Goal: Task Accomplishment & Management: Manage account settings

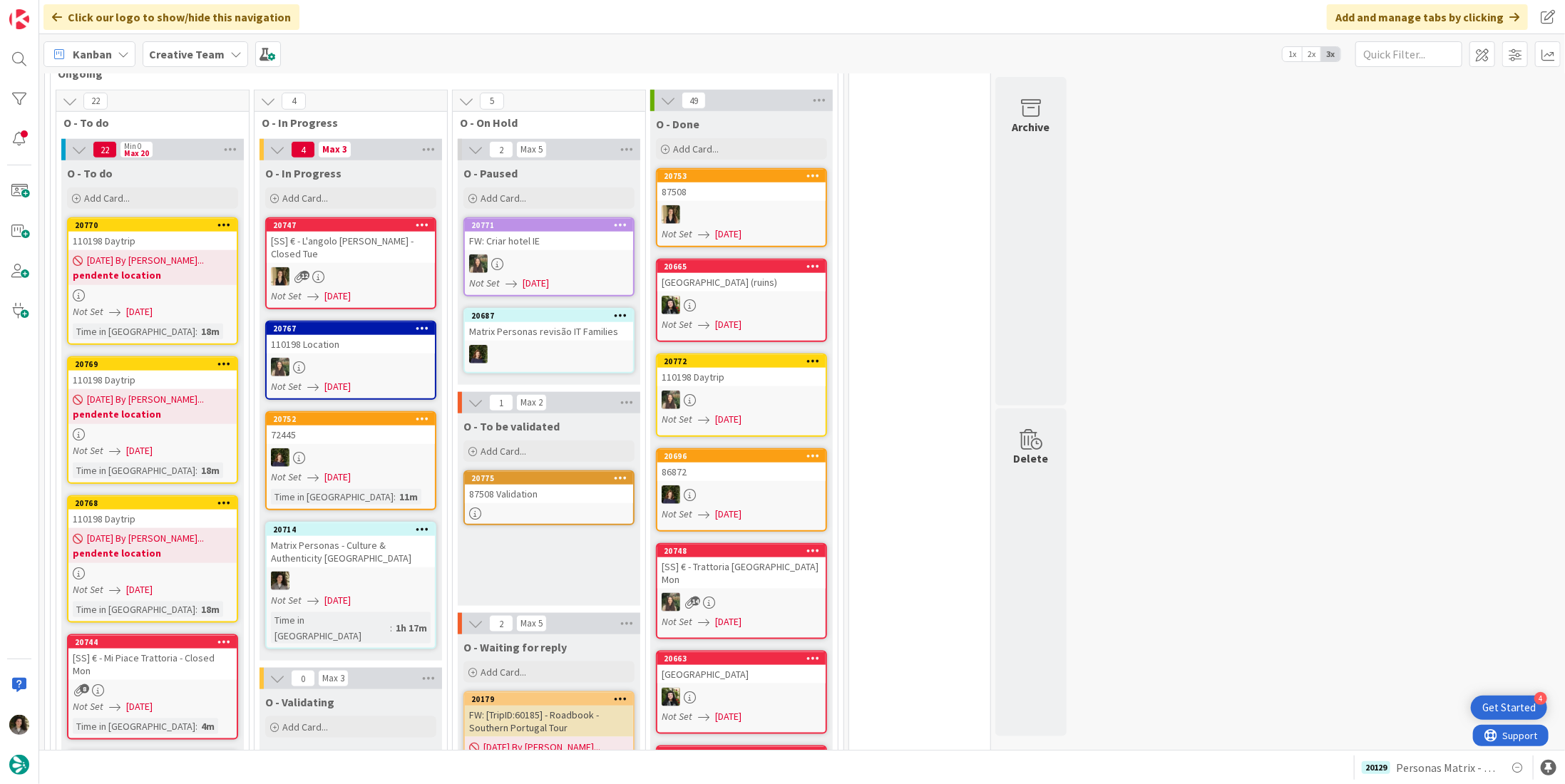
scroll to position [998, 0]
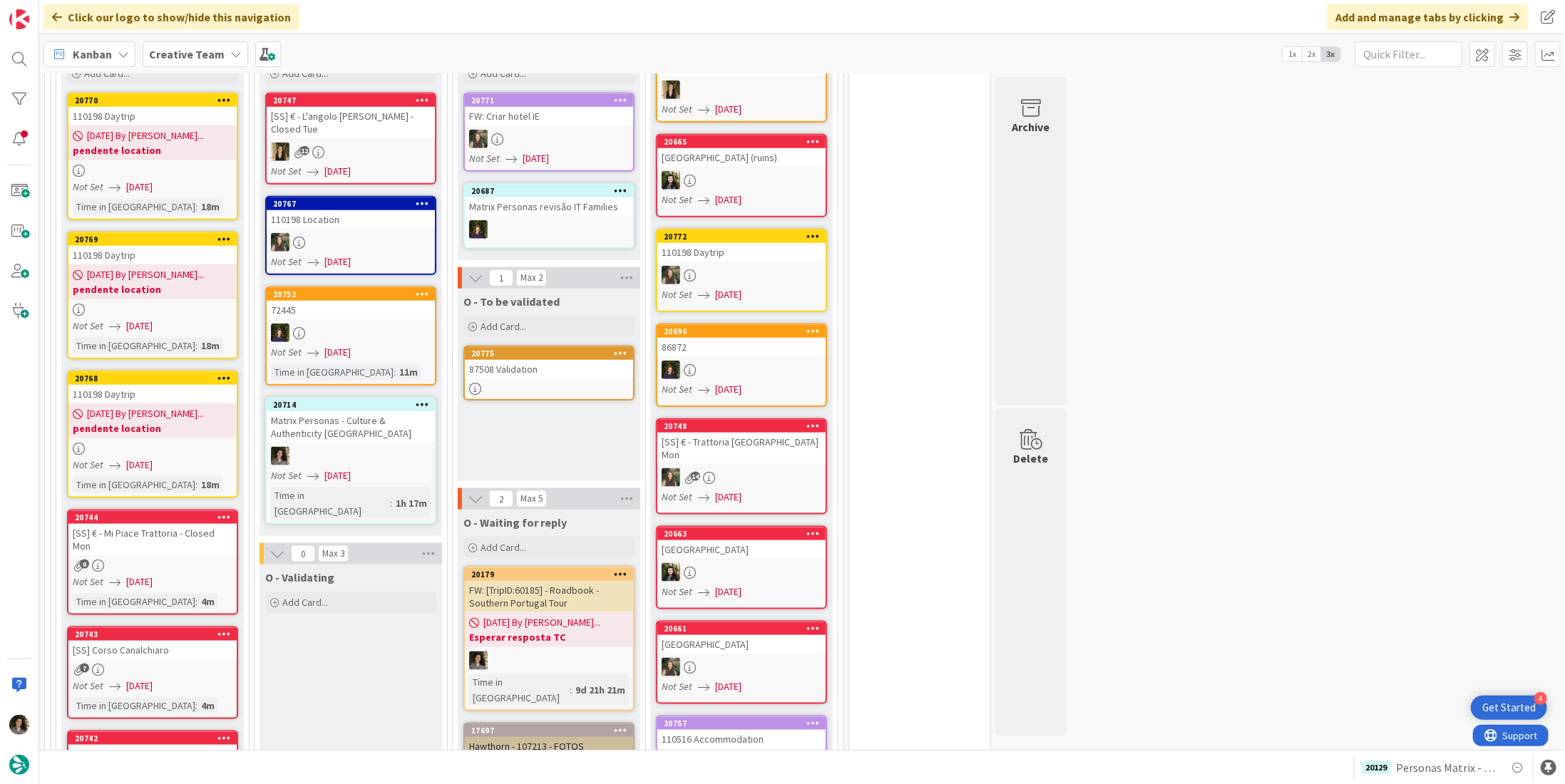
click at [576, 360] on div "87508 Validation" at bounding box center [549, 370] width 168 height 19
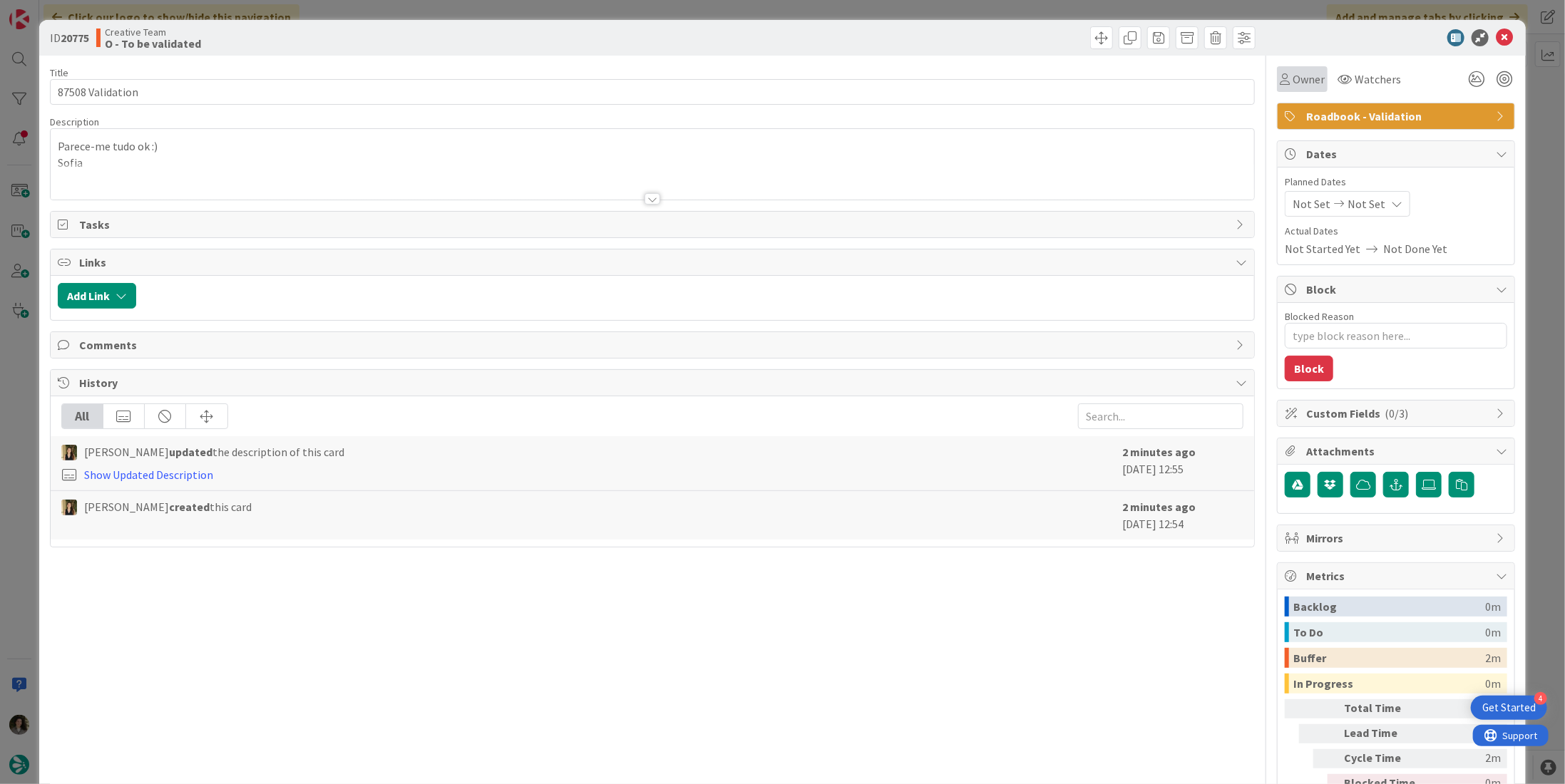
click at [1295, 88] on div "Owner" at bounding box center [1302, 79] width 50 height 26
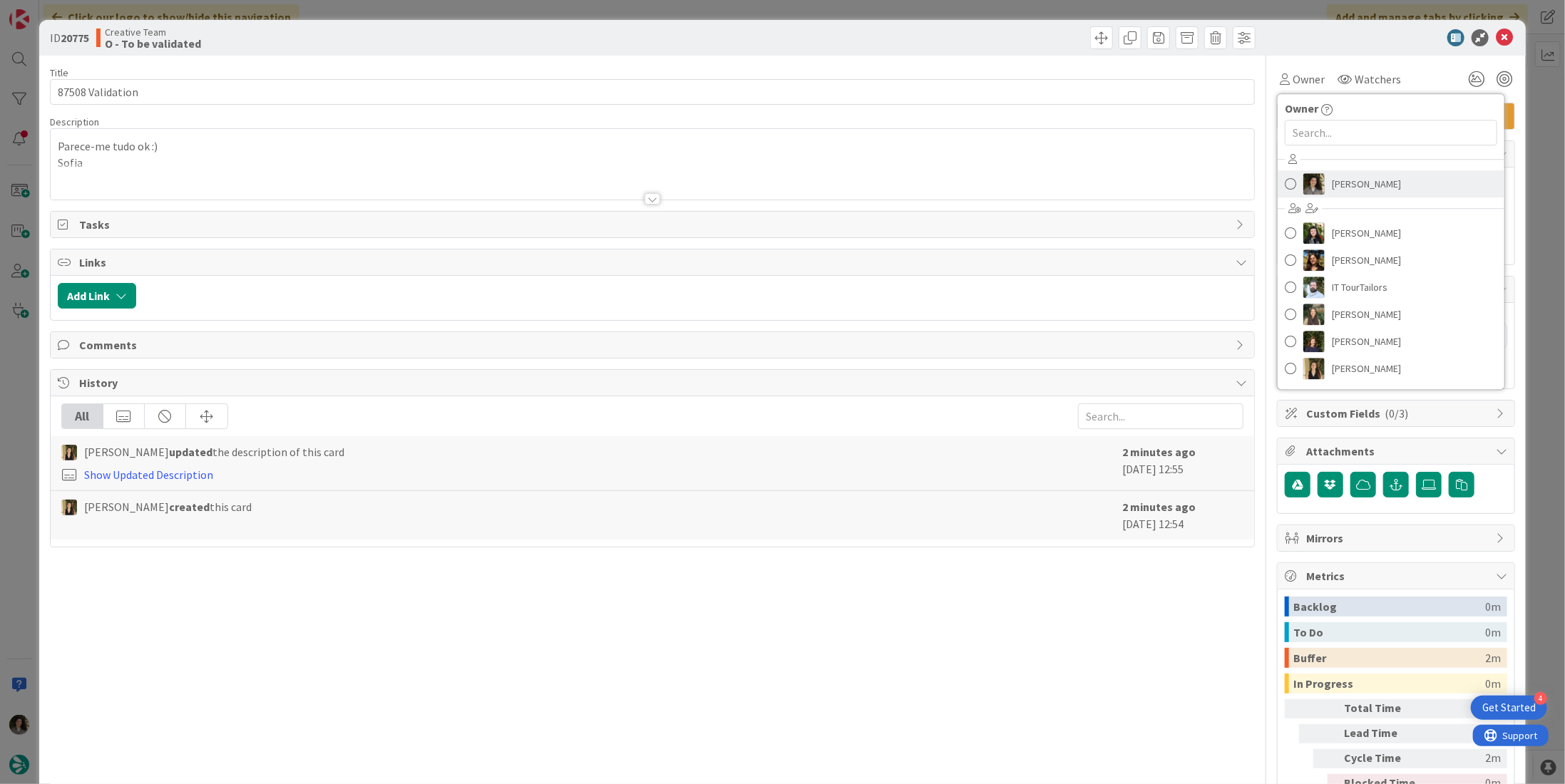
click at [1374, 175] on span "[PERSON_NAME]" at bounding box center [1366, 184] width 69 height 22
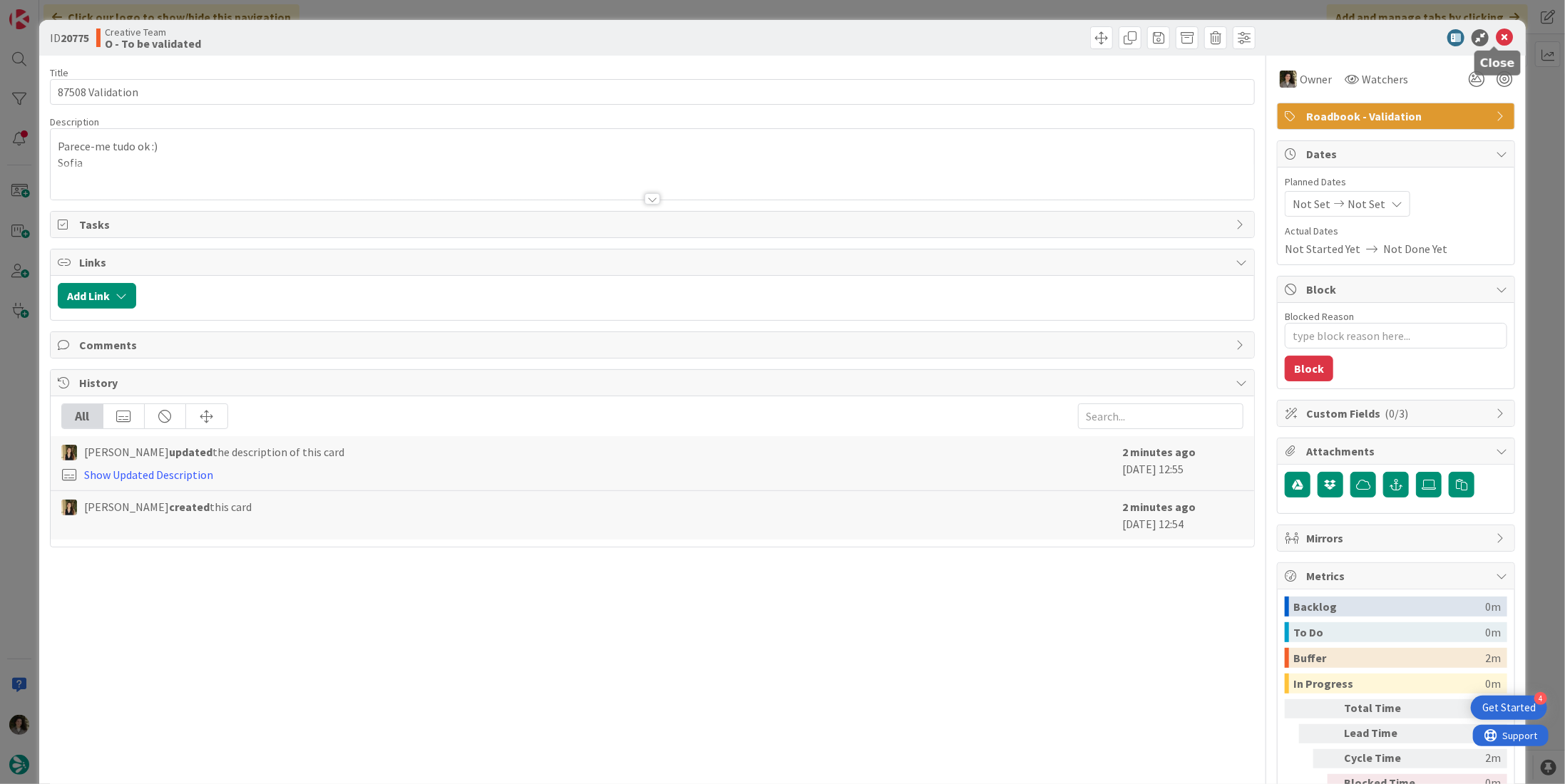
click at [1495, 33] on icon at bounding box center [1504, 38] width 17 height 17
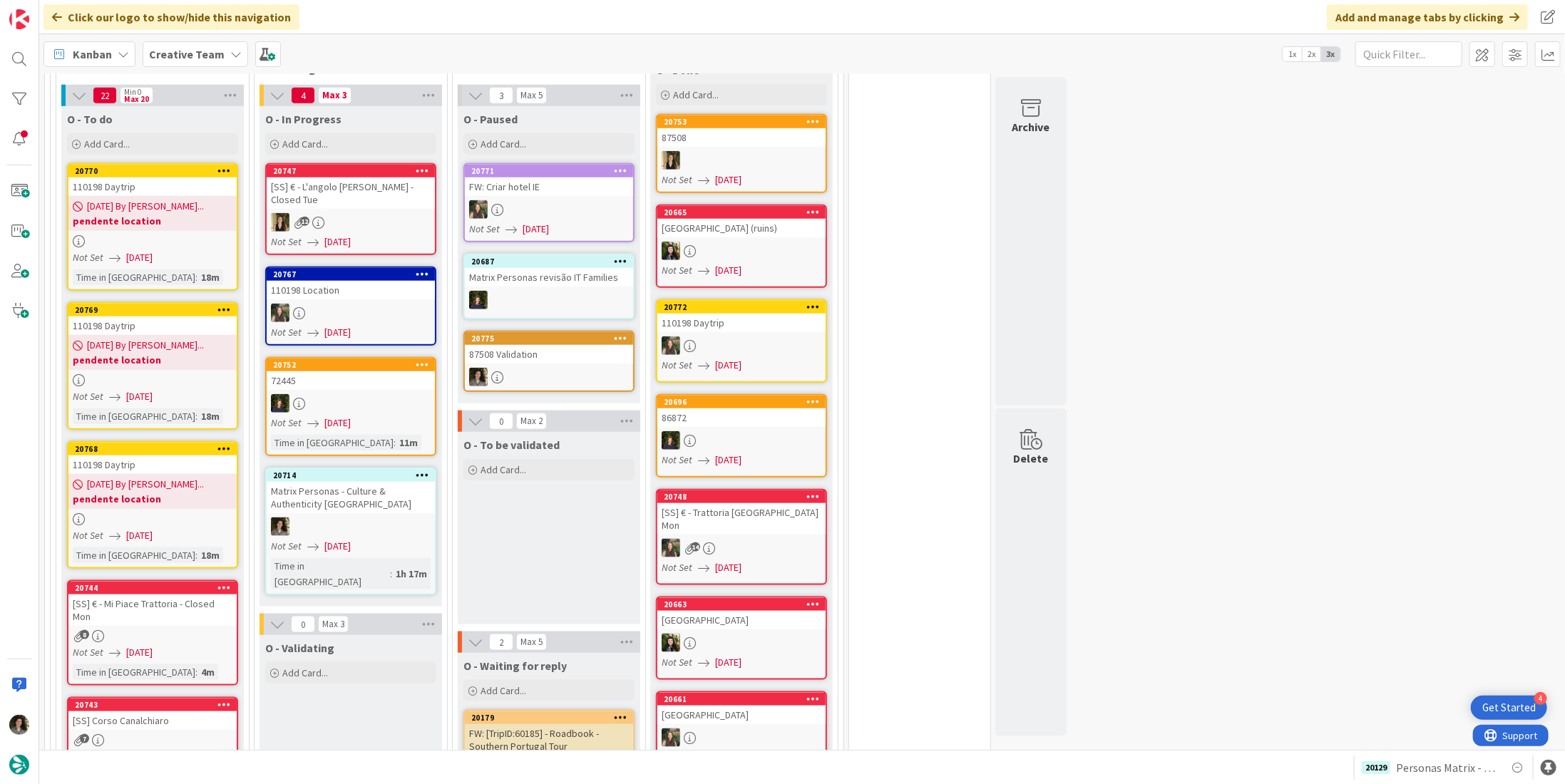
scroll to position [908, 0]
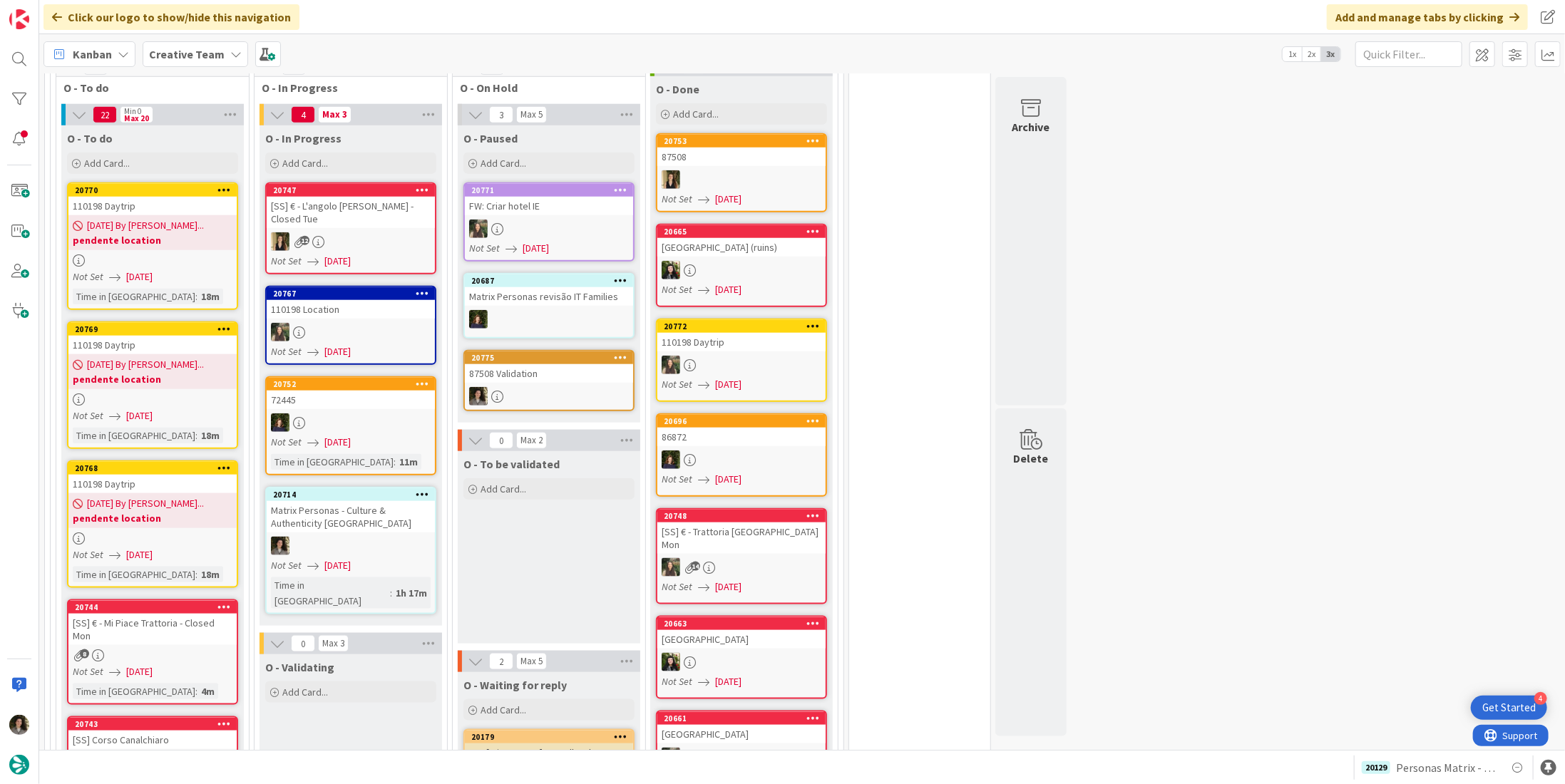
click at [353, 201] on div "[SS] € - L'angolo [PERSON_NAME] - Closed Tue" at bounding box center [350, 212] width 168 height 31
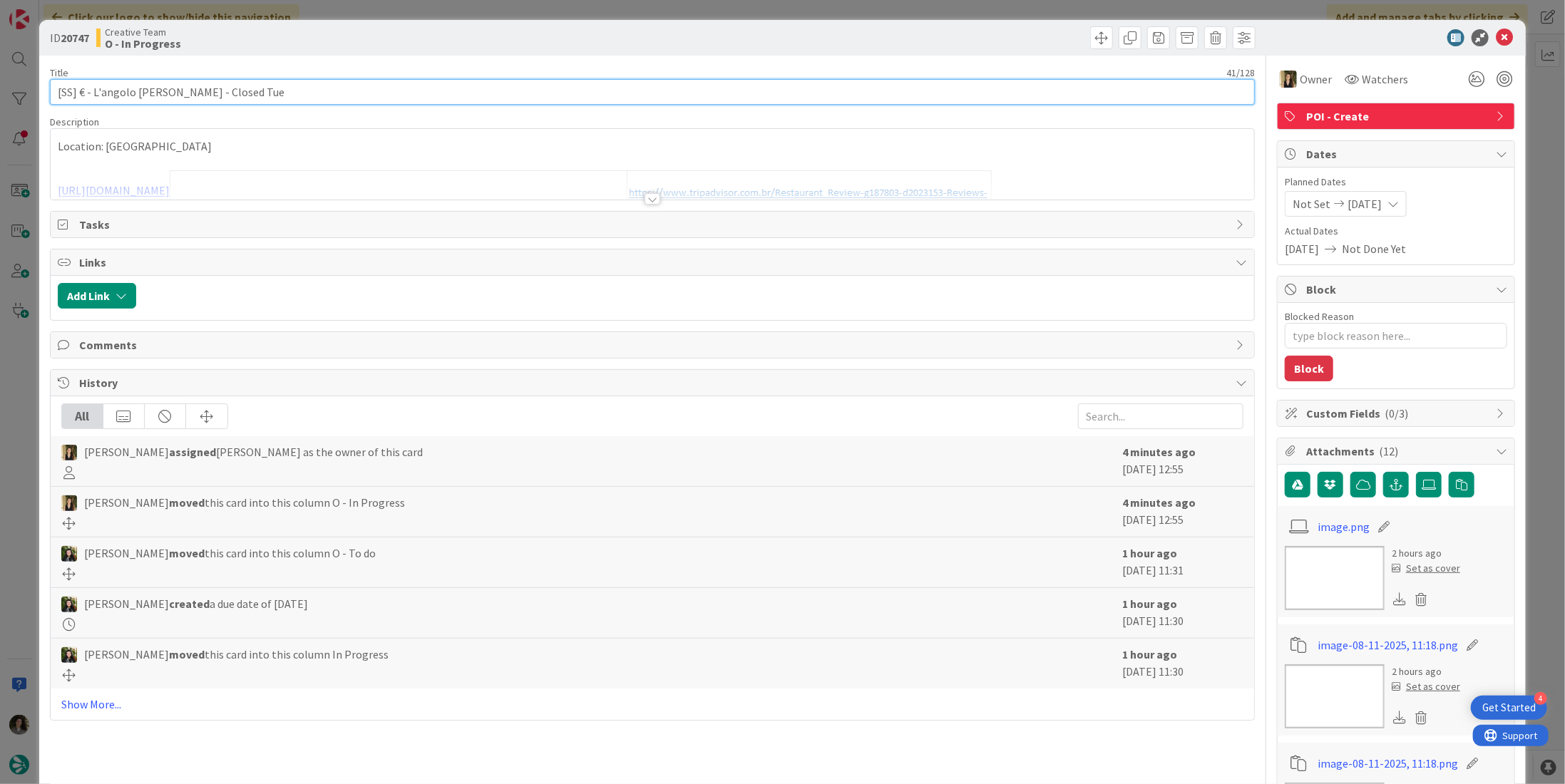
drag, startPoint x: 90, startPoint y: 91, endPoint x: 180, endPoint y: 93, distance: 90.0
click at [180, 93] on input "[SS] € - L'angolo [PERSON_NAME] - Closed Tue" at bounding box center [652, 91] width 1205 height 26
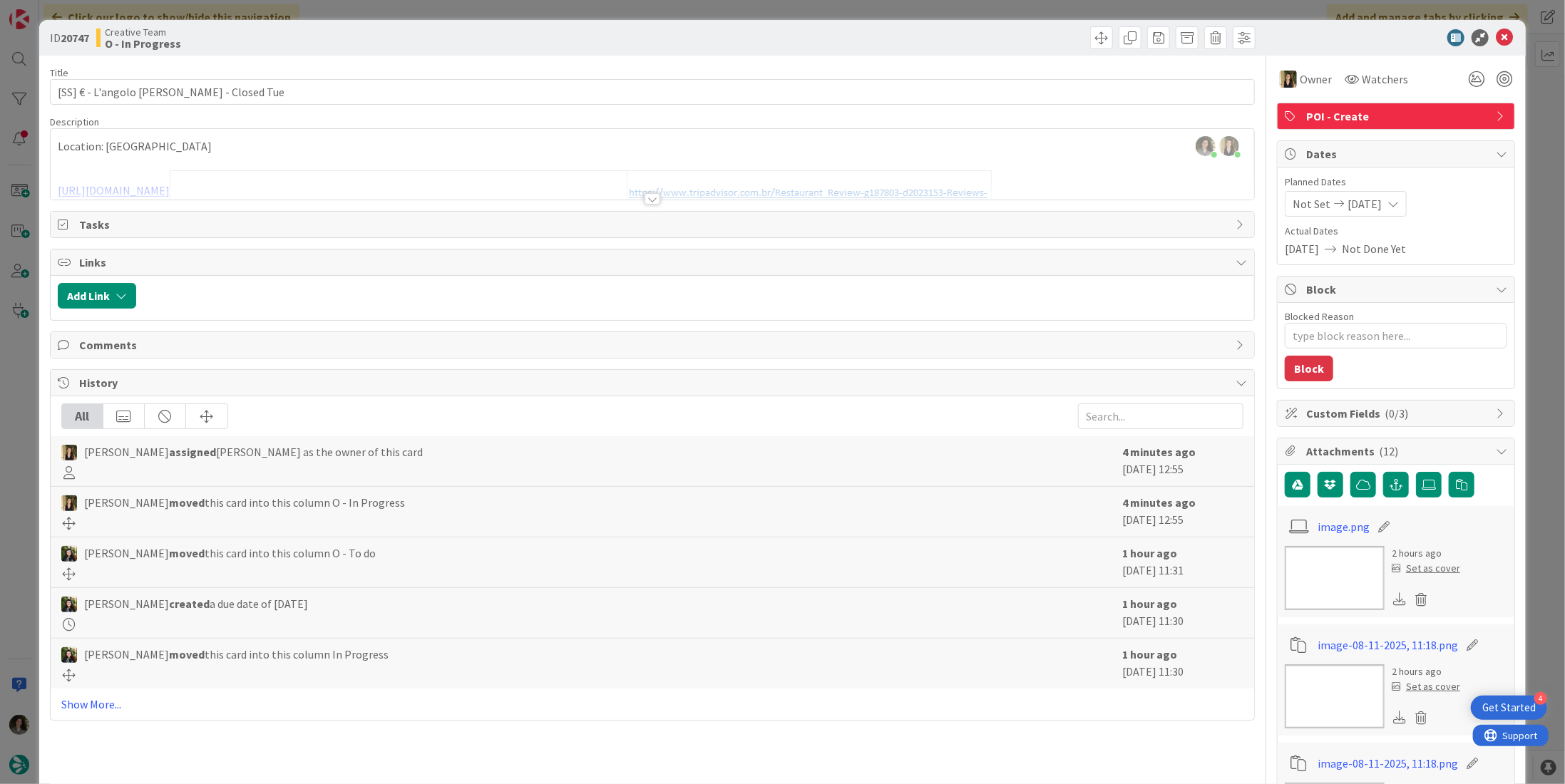
click at [651, 198] on div at bounding box center [652, 198] width 15 height 12
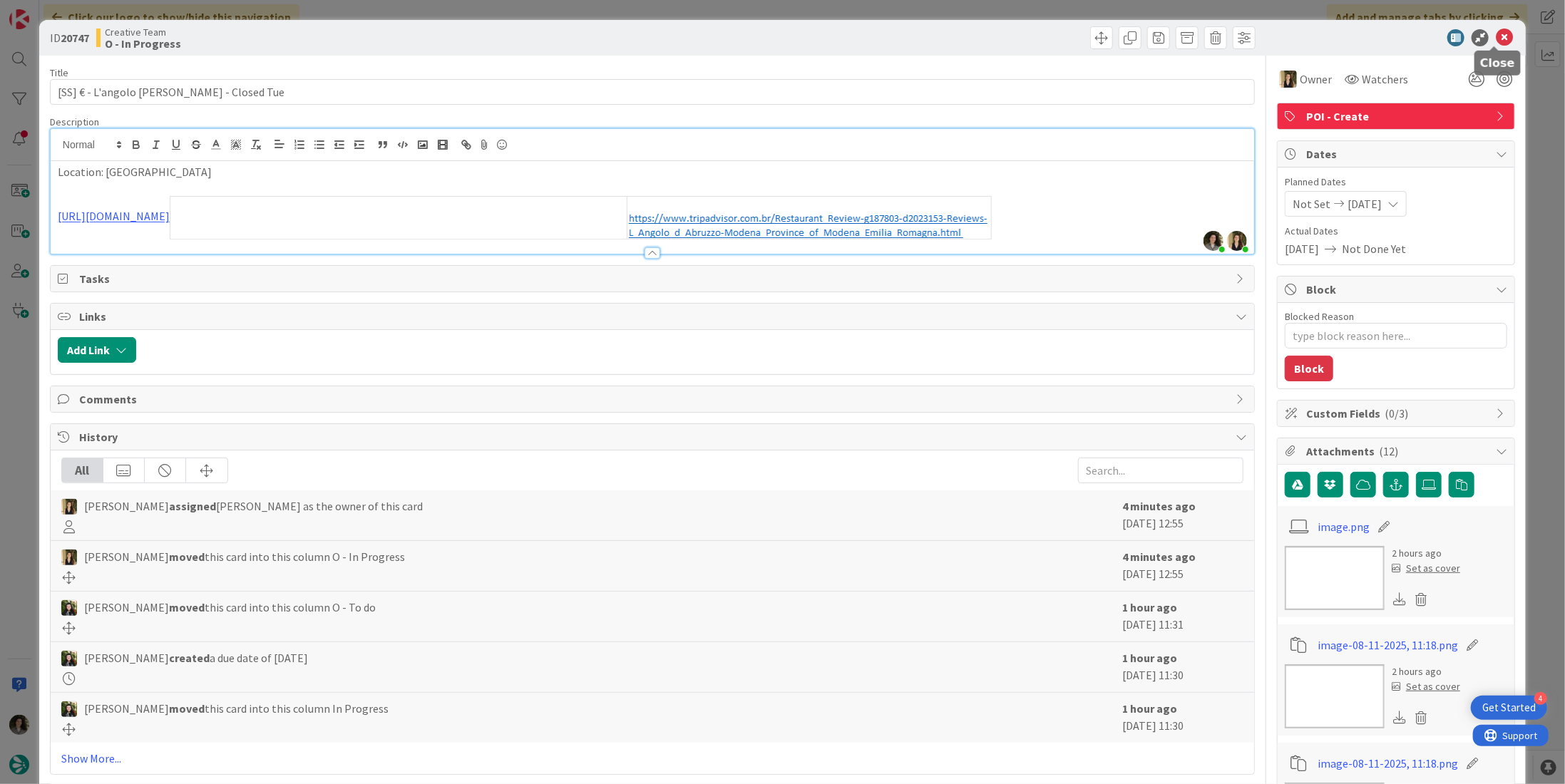
click at [1495, 30] on icon at bounding box center [1504, 38] width 17 height 17
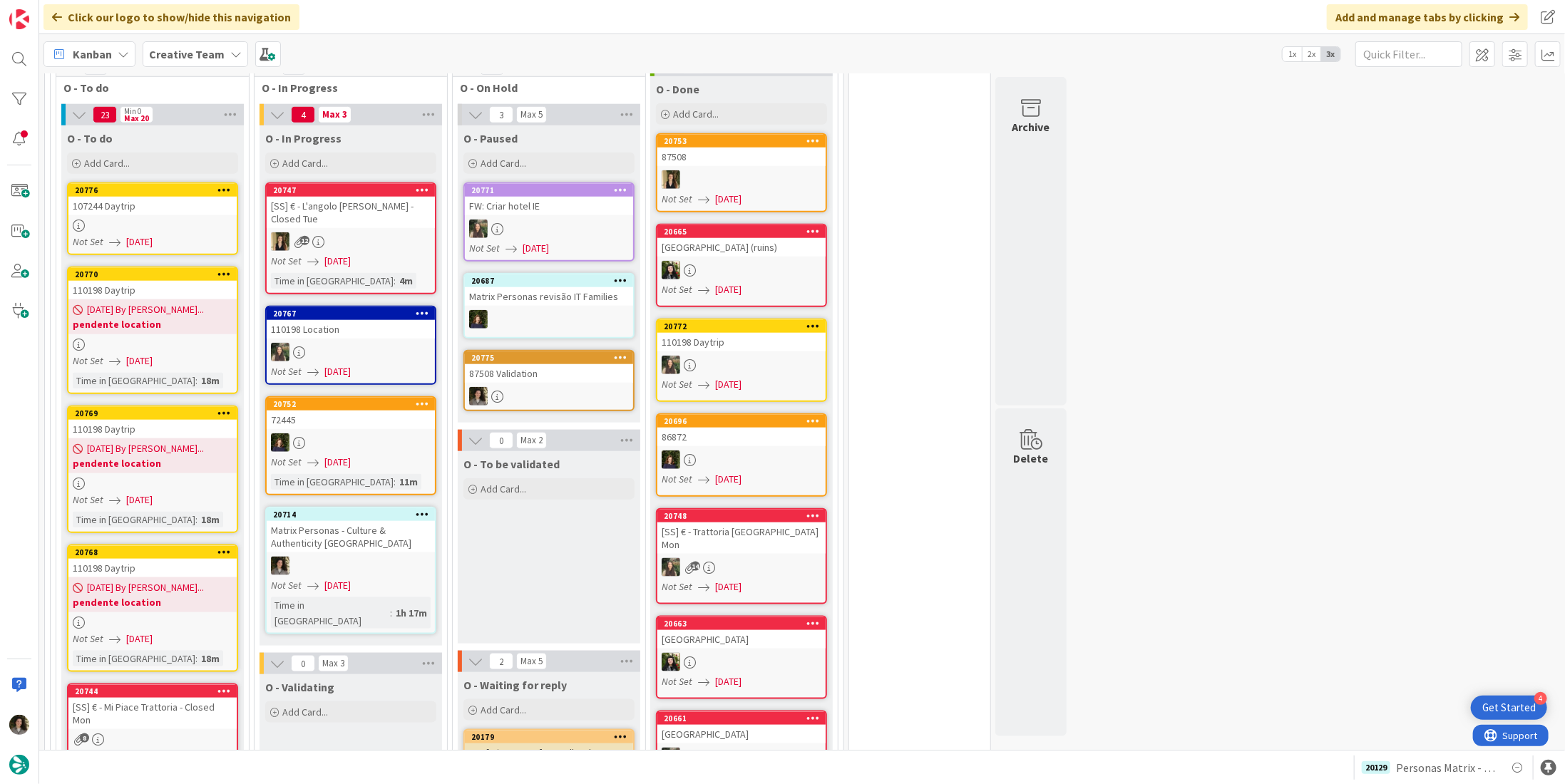
click at [394, 53] on div "Kanban Creative Team 1x 2x 3x" at bounding box center [802, 53] width 1525 height 40
click at [156, 197] on div "107244 Daytrip" at bounding box center [152, 206] width 168 height 19
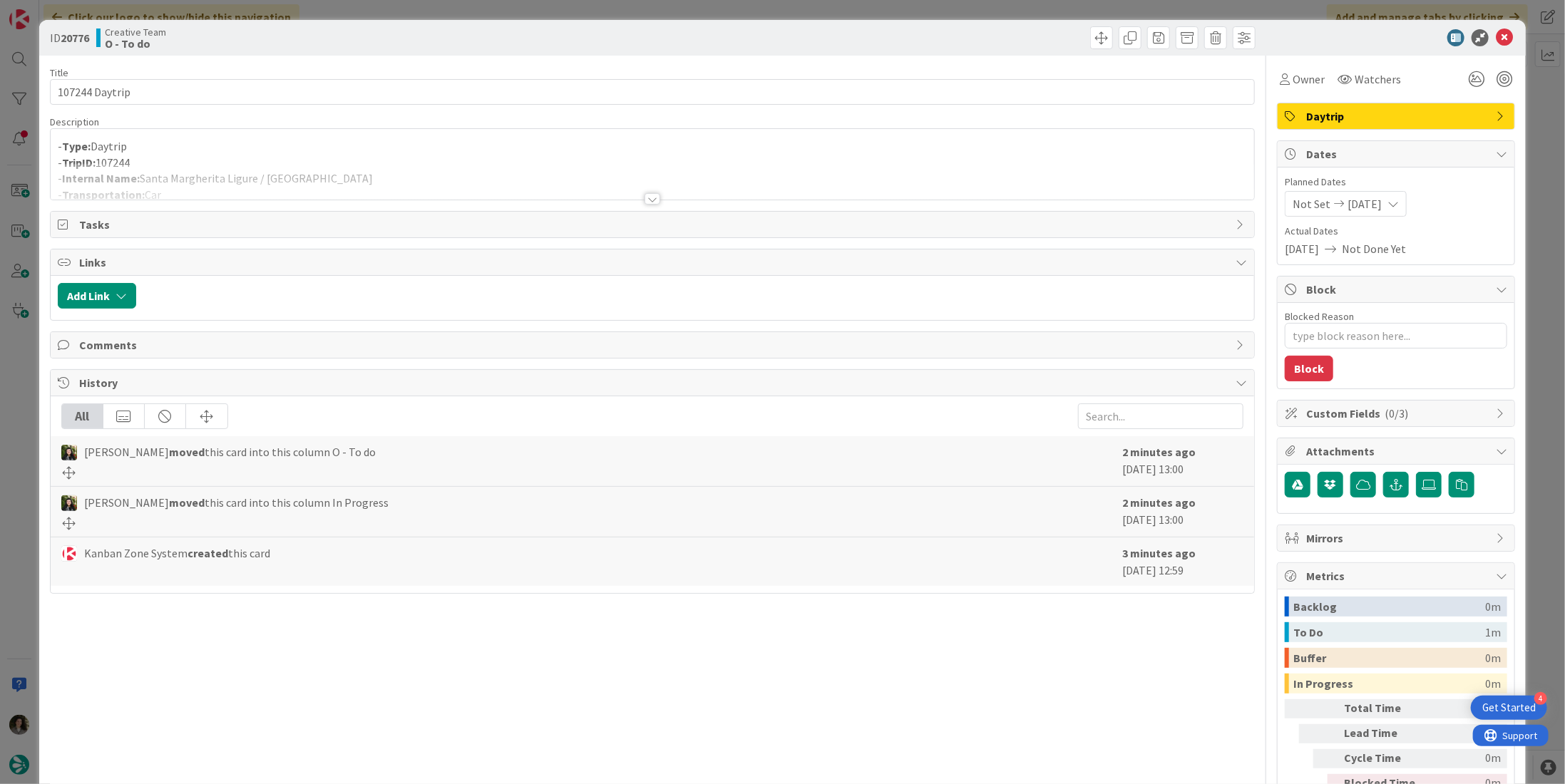
click at [651, 193] on div at bounding box center [652, 198] width 15 height 12
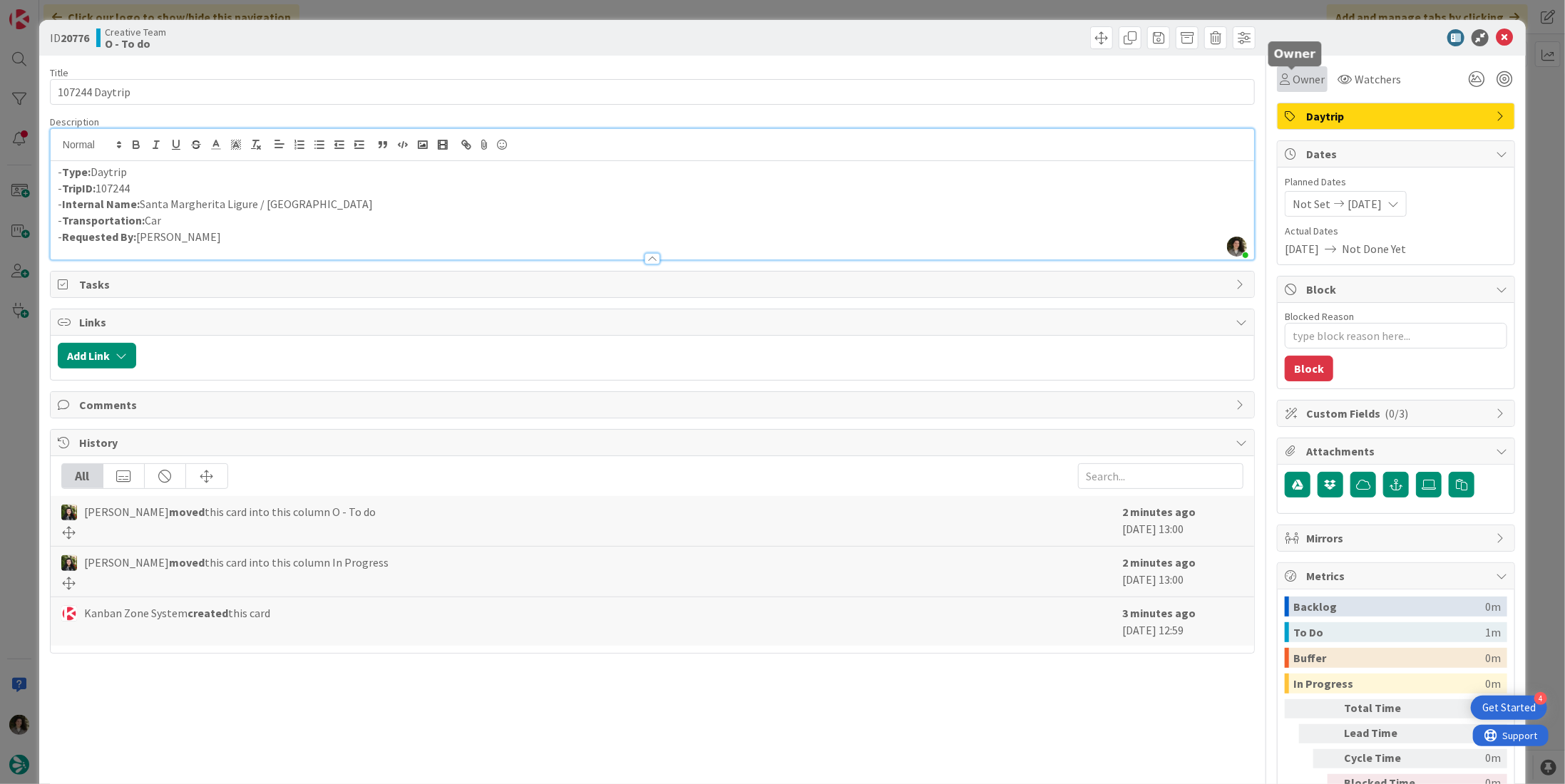
click at [1298, 79] on span "Owner" at bounding box center [1308, 79] width 32 height 17
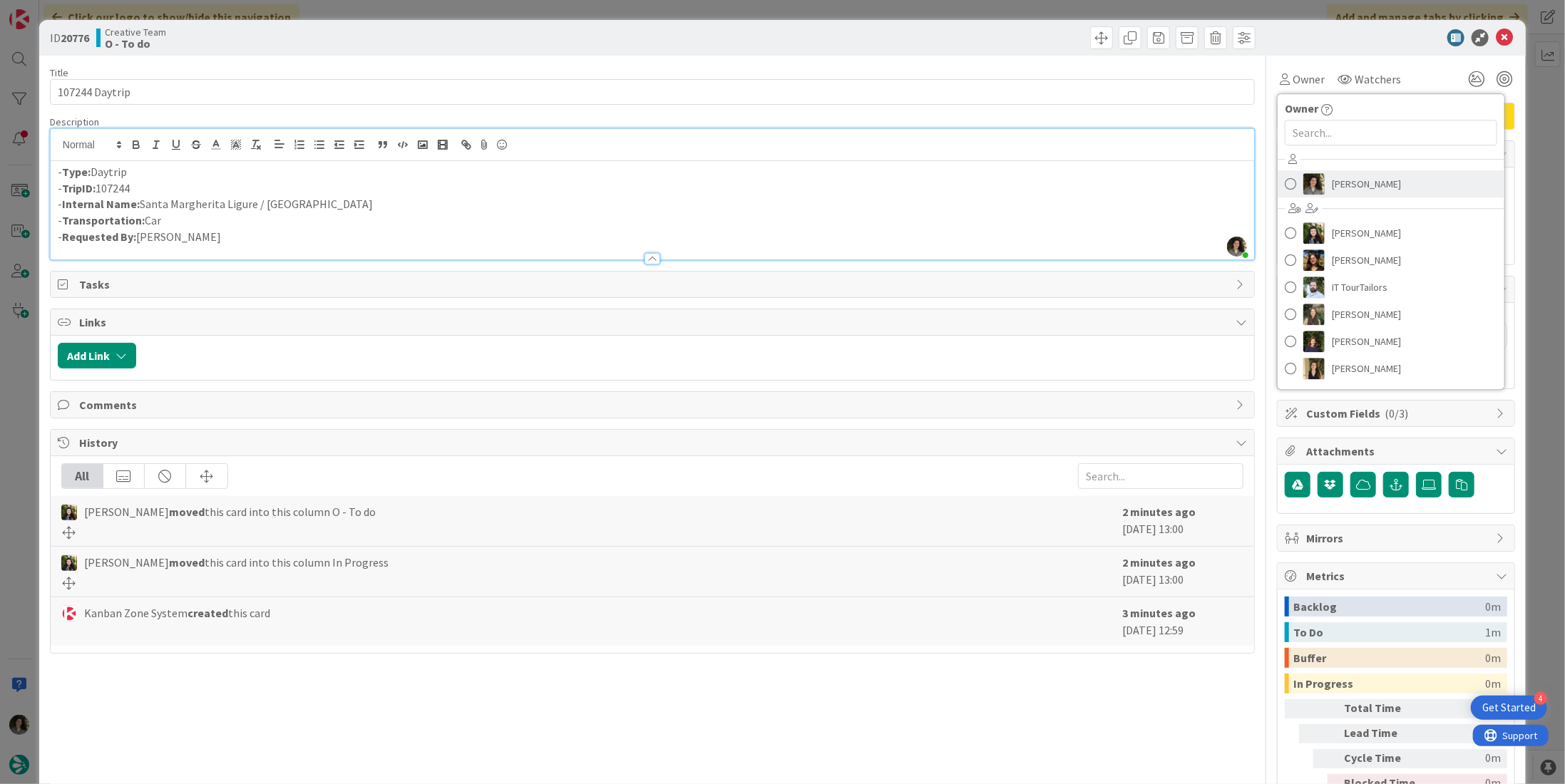
click at [1389, 181] on link "[PERSON_NAME]" at bounding box center [1391, 184] width 227 height 27
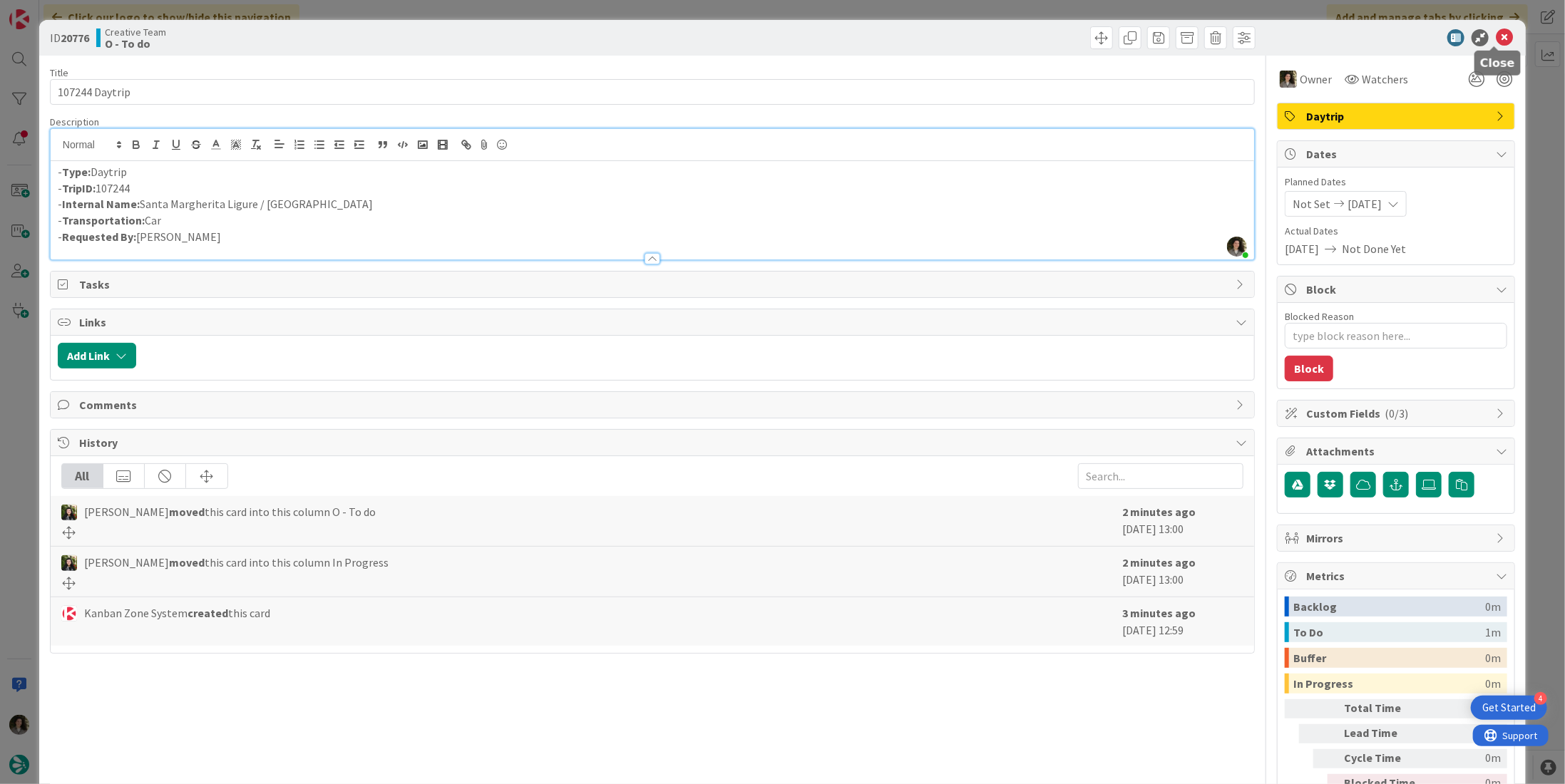
click at [1495, 39] on icon at bounding box center [1504, 38] width 17 height 17
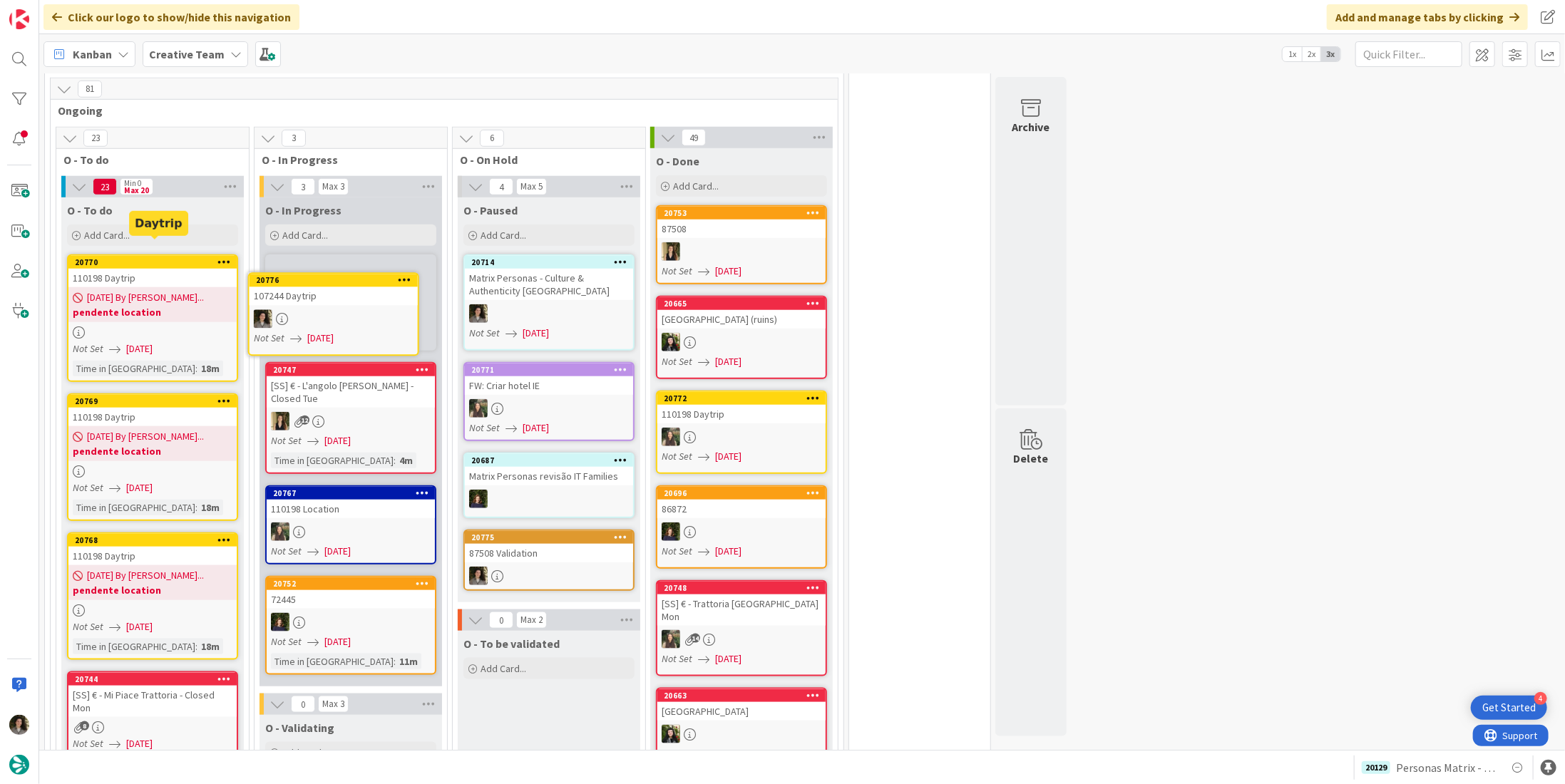
scroll to position [836, 0]
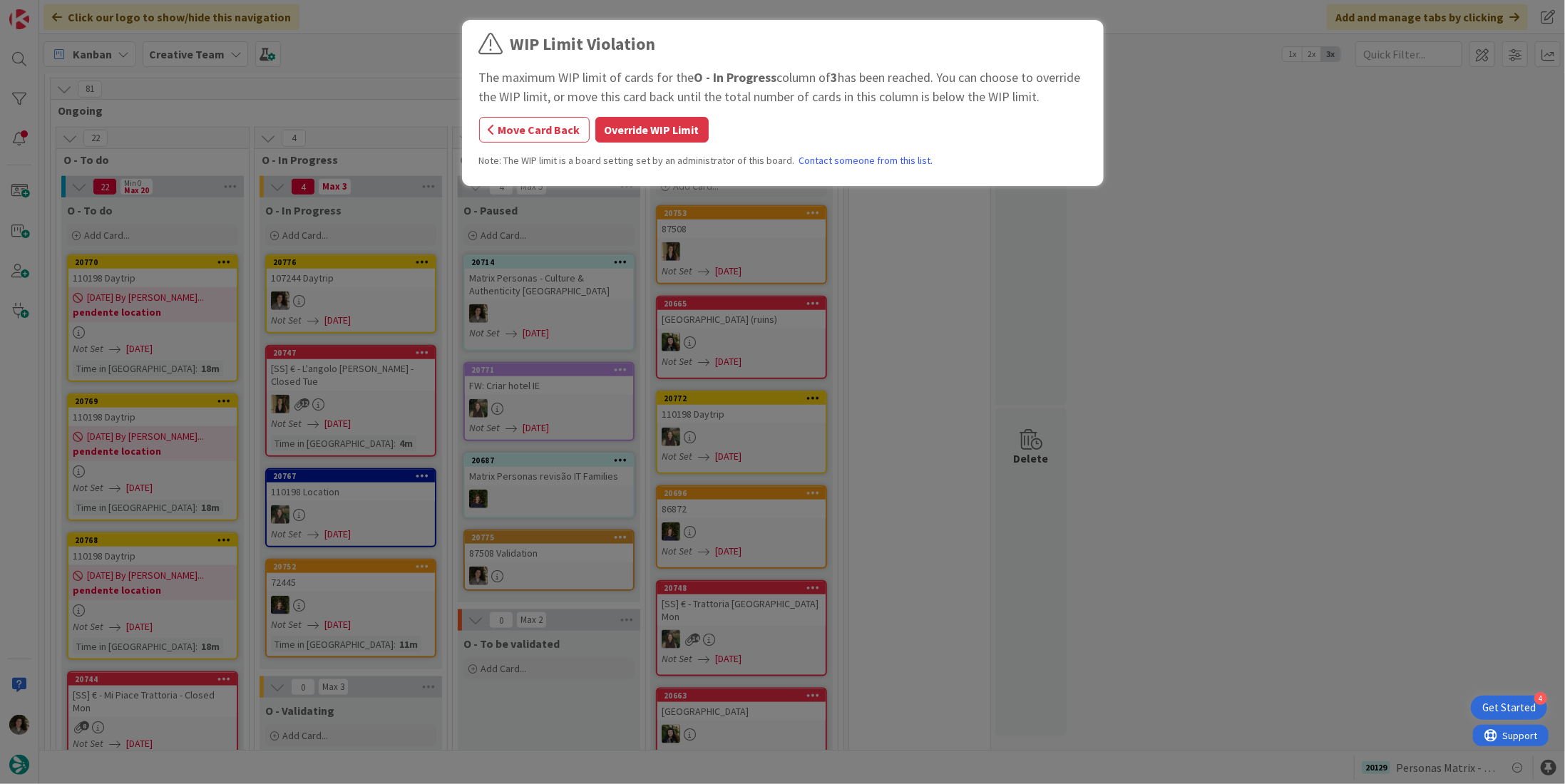
click at [654, 129] on button "Override WIP Limit" at bounding box center [652, 129] width 113 height 26
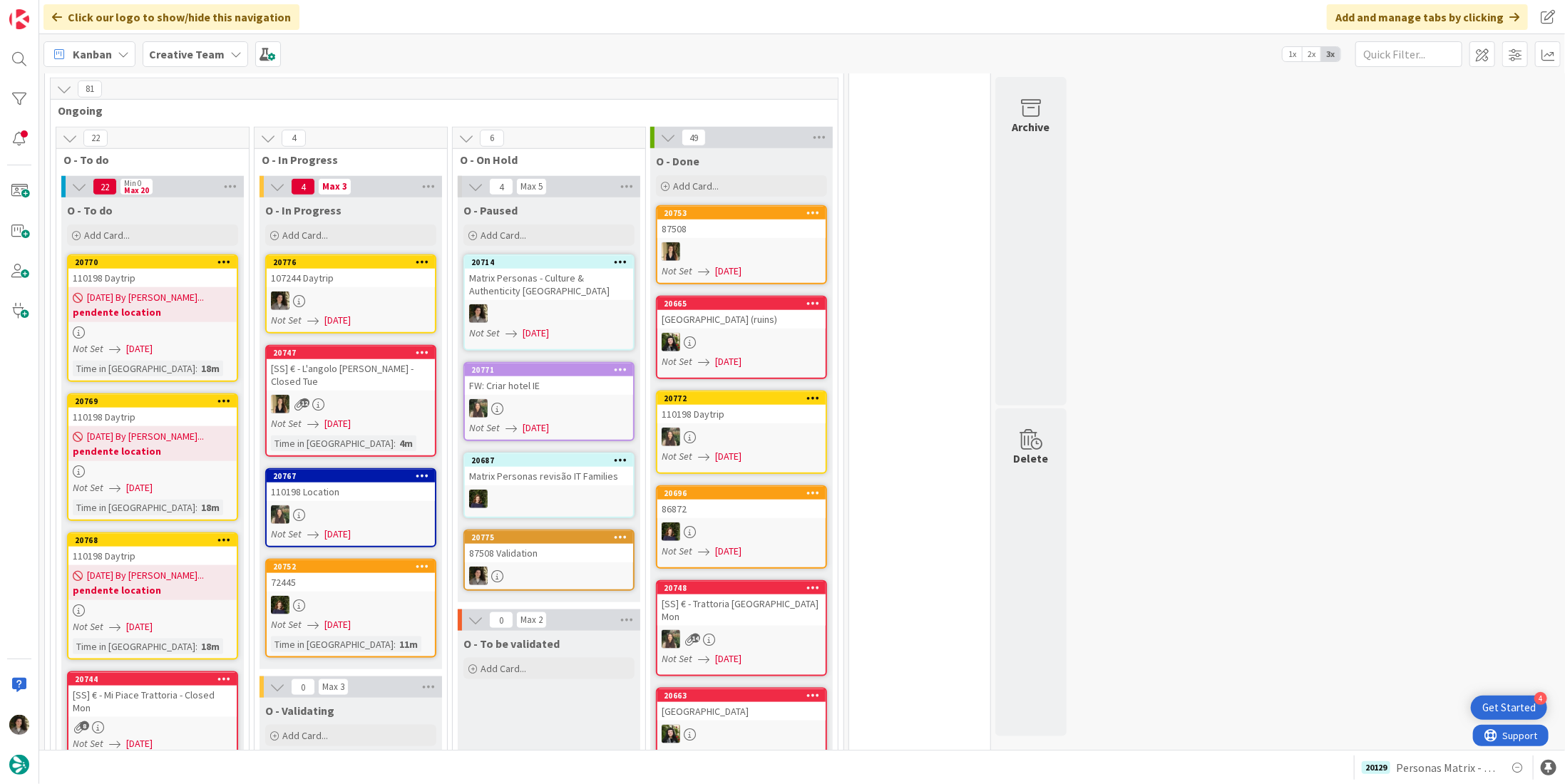
click at [324, 269] on div "107244 Daytrip" at bounding box center [350, 278] width 168 height 19
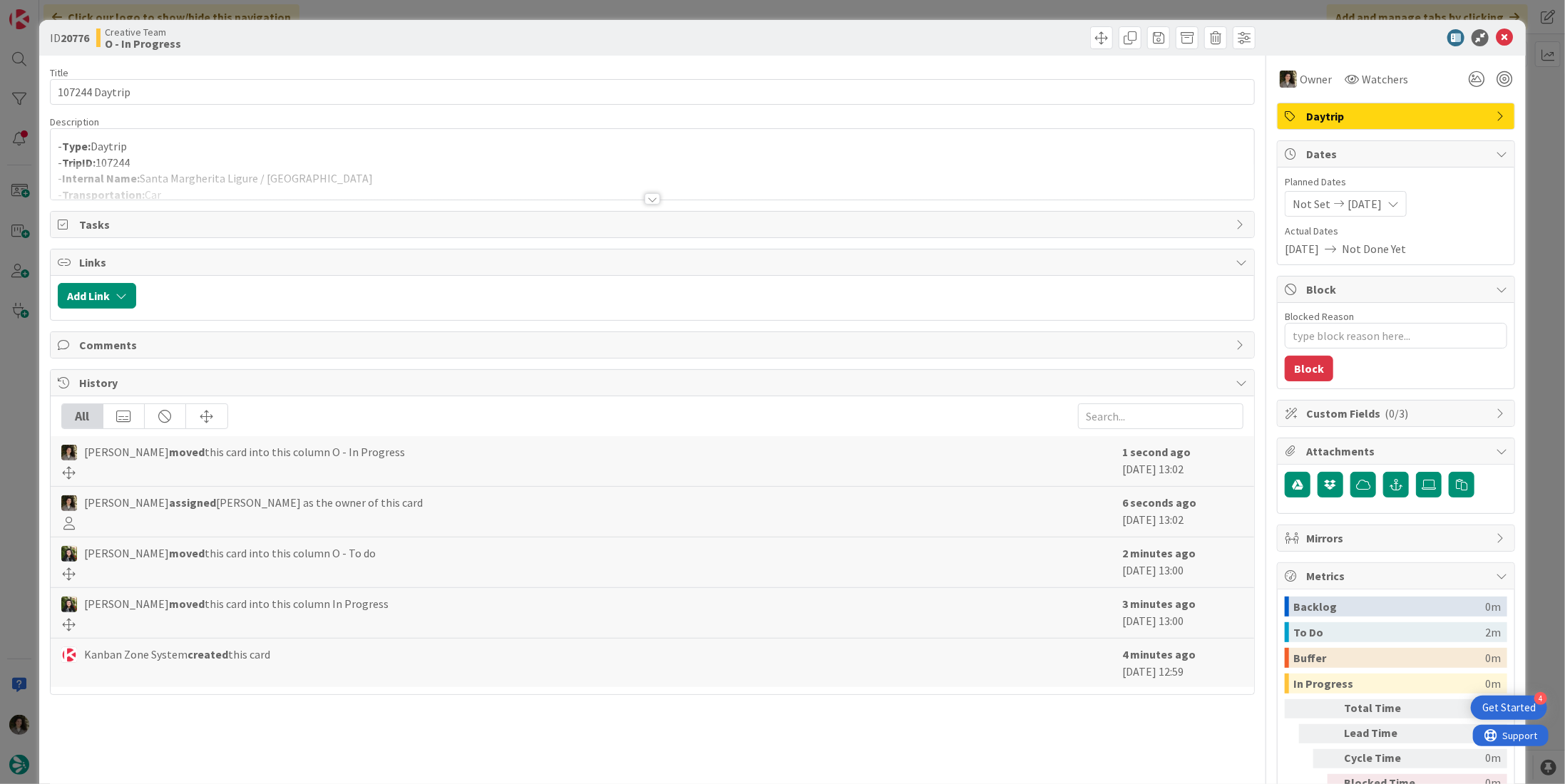
click at [311, 161] on p "- TripID: 107244" at bounding box center [652, 163] width 1189 height 16
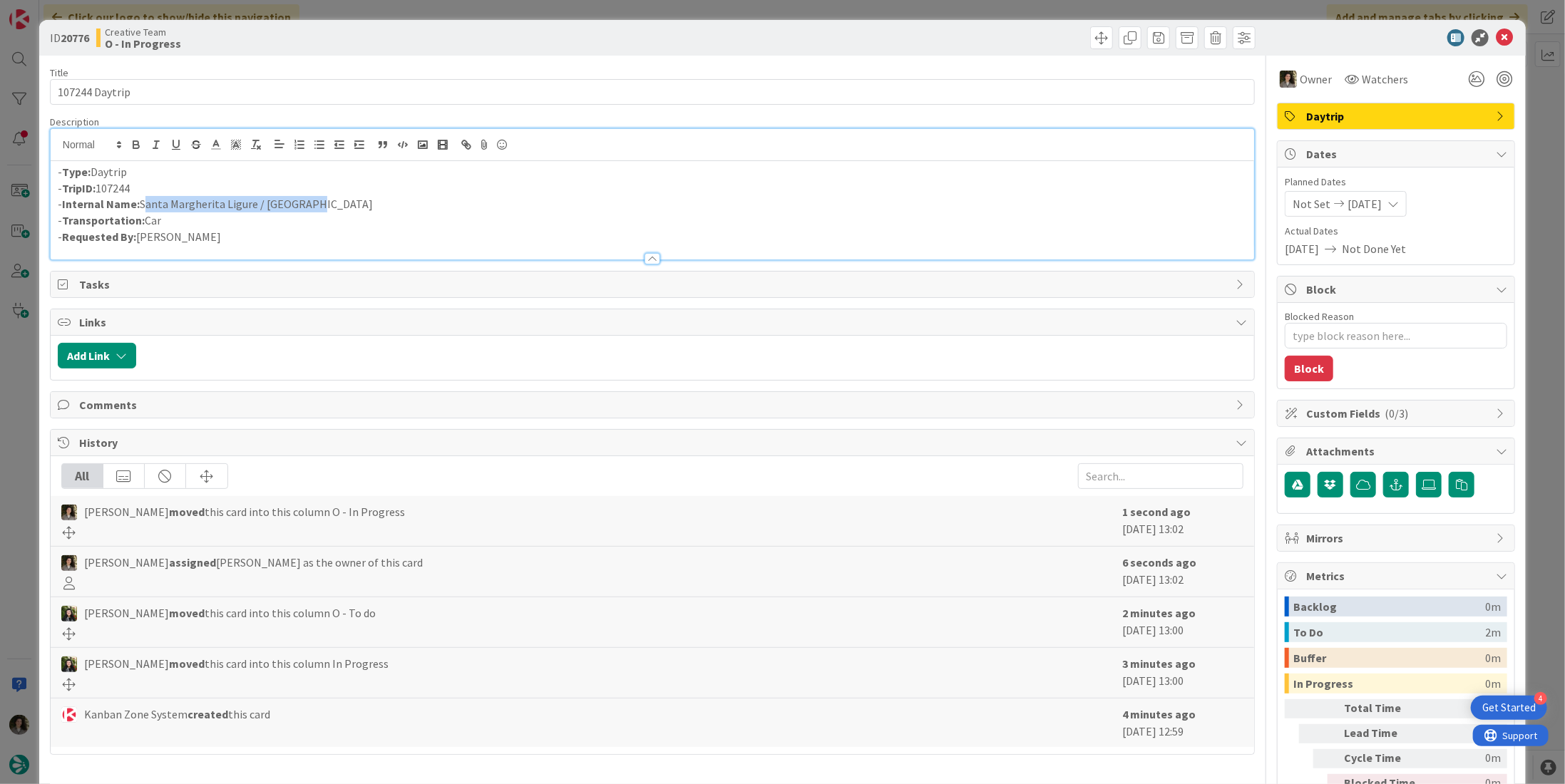
drag, startPoint x: 263, startPoint y: 201, endPoint x: 143, endPoint y: 203, distance: 120.0
click at [143, 203] on p "- Internal Name: [GEOGRAPHIC_DATA] / [GEOGRAPHIC_DATA]" at bounding box center [652, 204] width 1189 height 16
copy p "Santa Margherita Ligure / [GEOGRAPHIC_DATA]"
type textarea "x"
drag, startPoint x: 1490, startPoint y: 36, endPoint x: 1341, endPoint y: 101, distance: 162.6
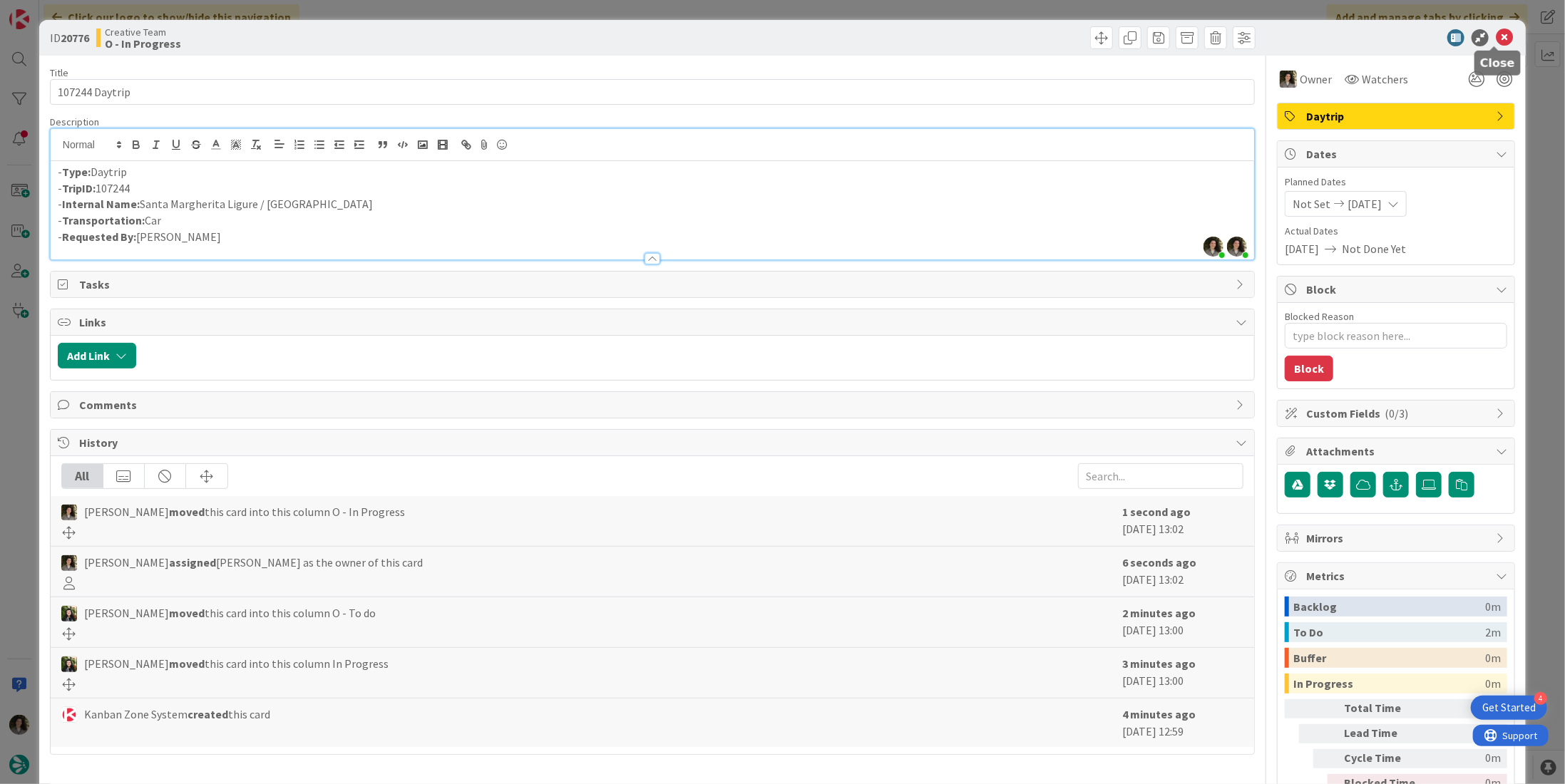
click at [1495, 36] on icon at bounding box center [1504, 38] width 17 height 17
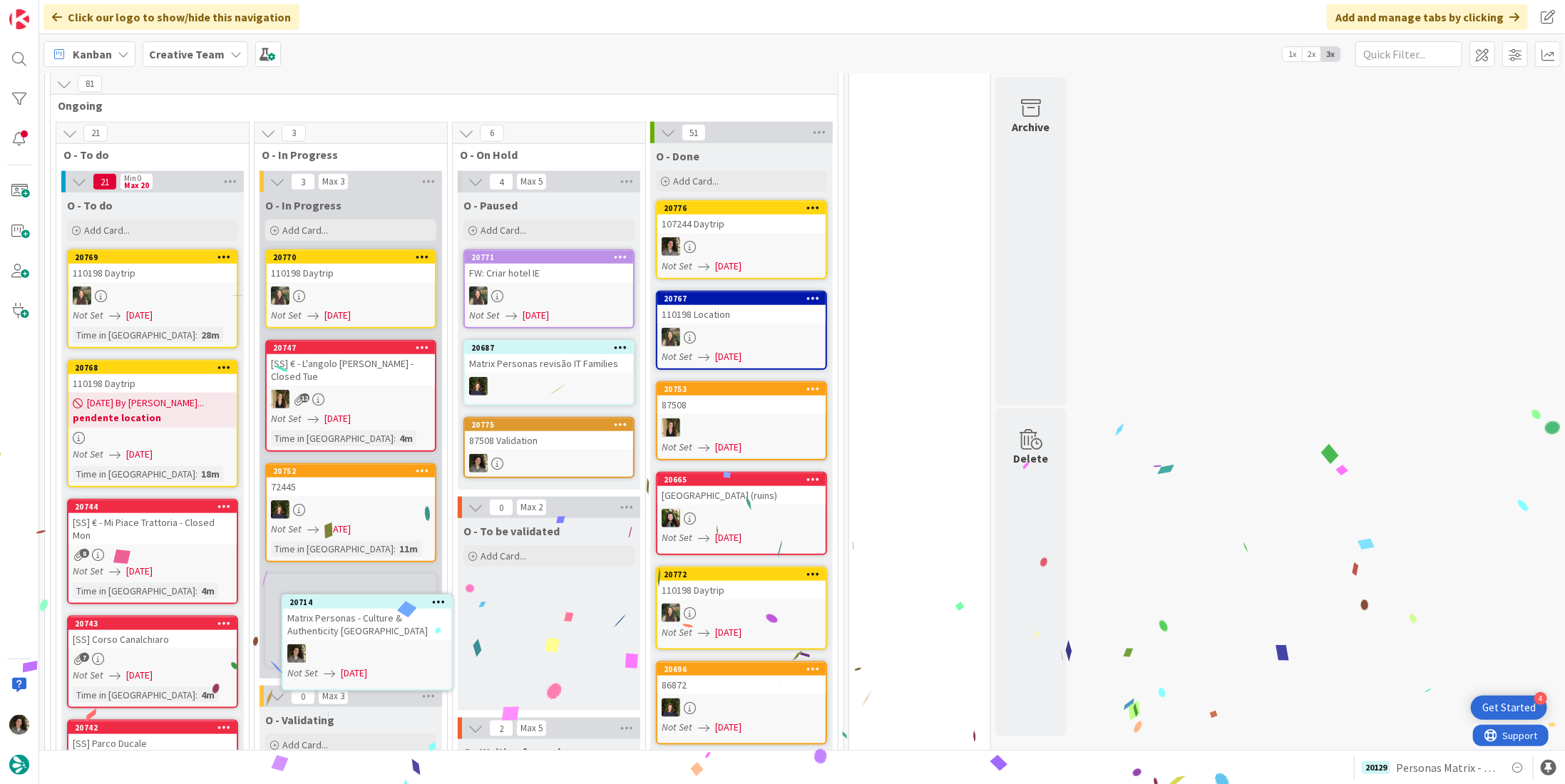
scroll to position [870, 0]
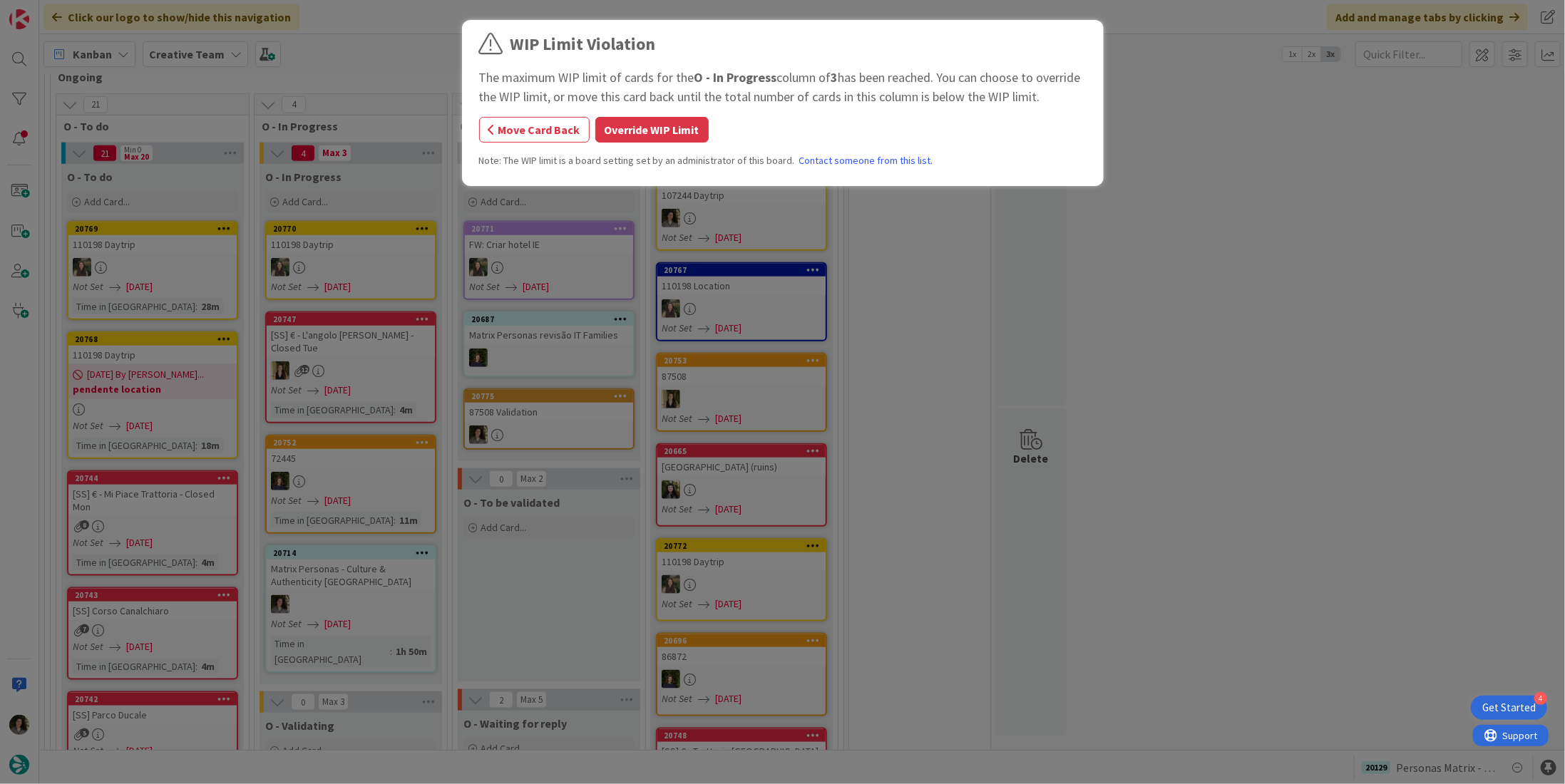
drag, startPoint x: 673, startPoint y: 114, endPoint x: 667, endPoint y: 132, distance: 19.0
click at [672, 116] on div "WIP Limit Violation The maximum WIP limit of cards for the O - In Progress colu…" at bounding box center [782, 105] width 607 height 147
click at [665, 136] on button "Override WIP Limit" at bounding box center [652, 129] width 113 height 26
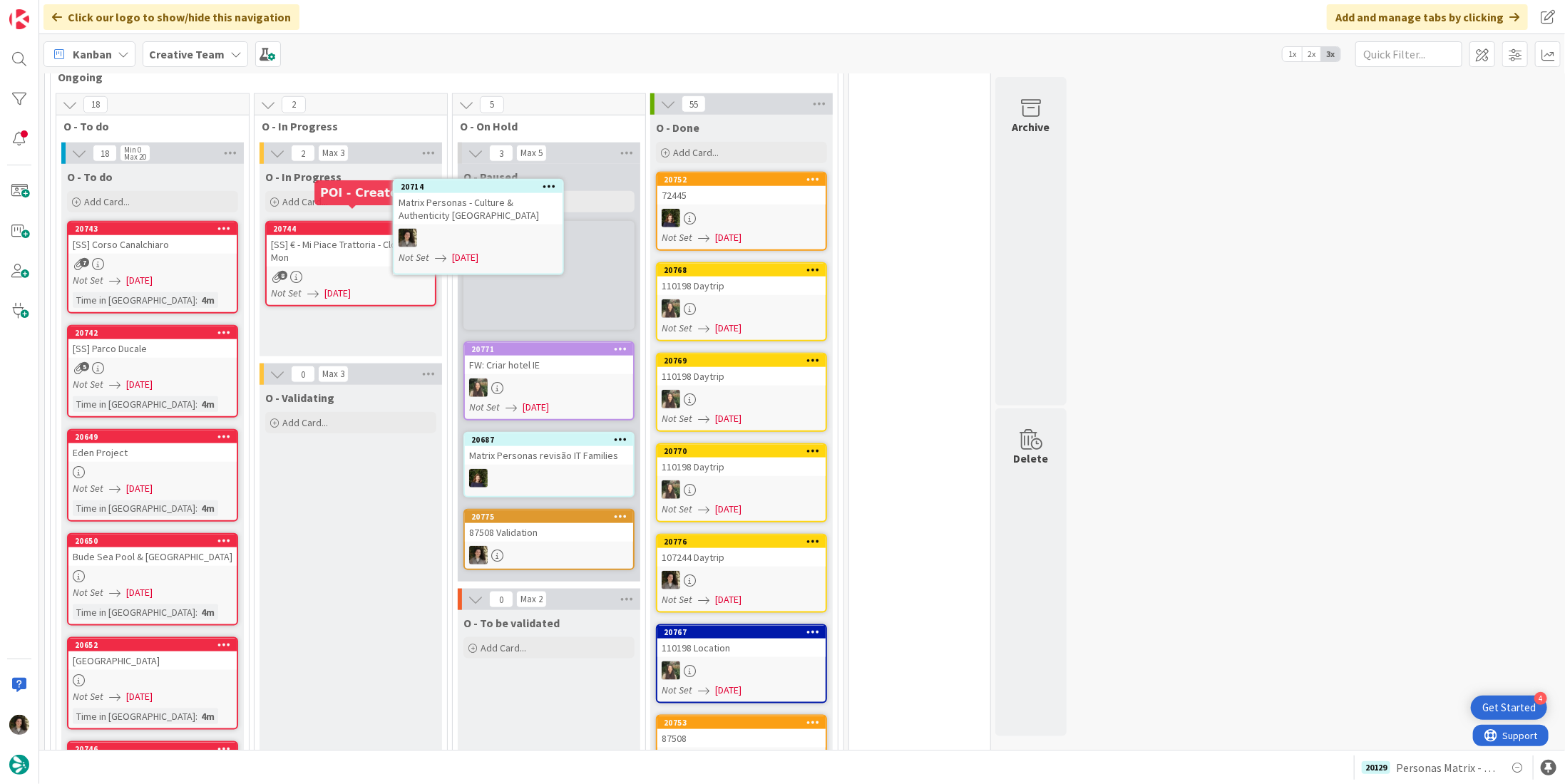
scroll to position [857, 0]
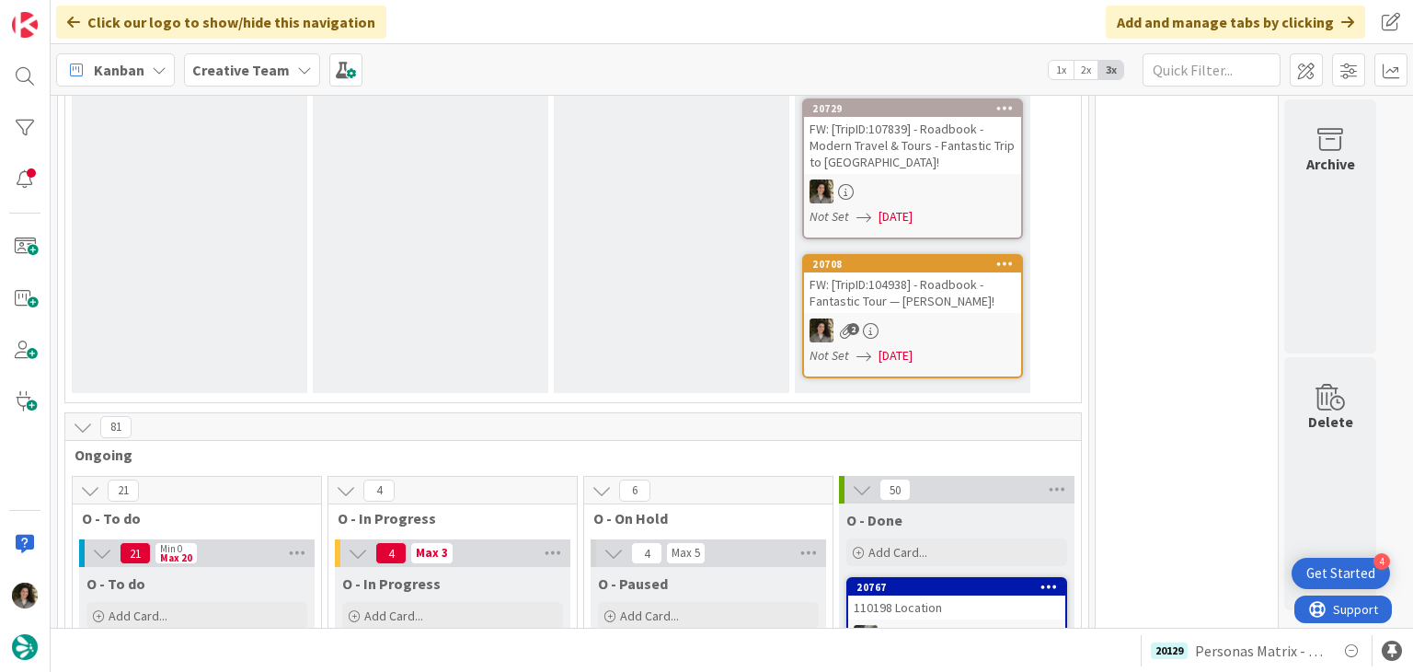
scroll to position [828, 0]
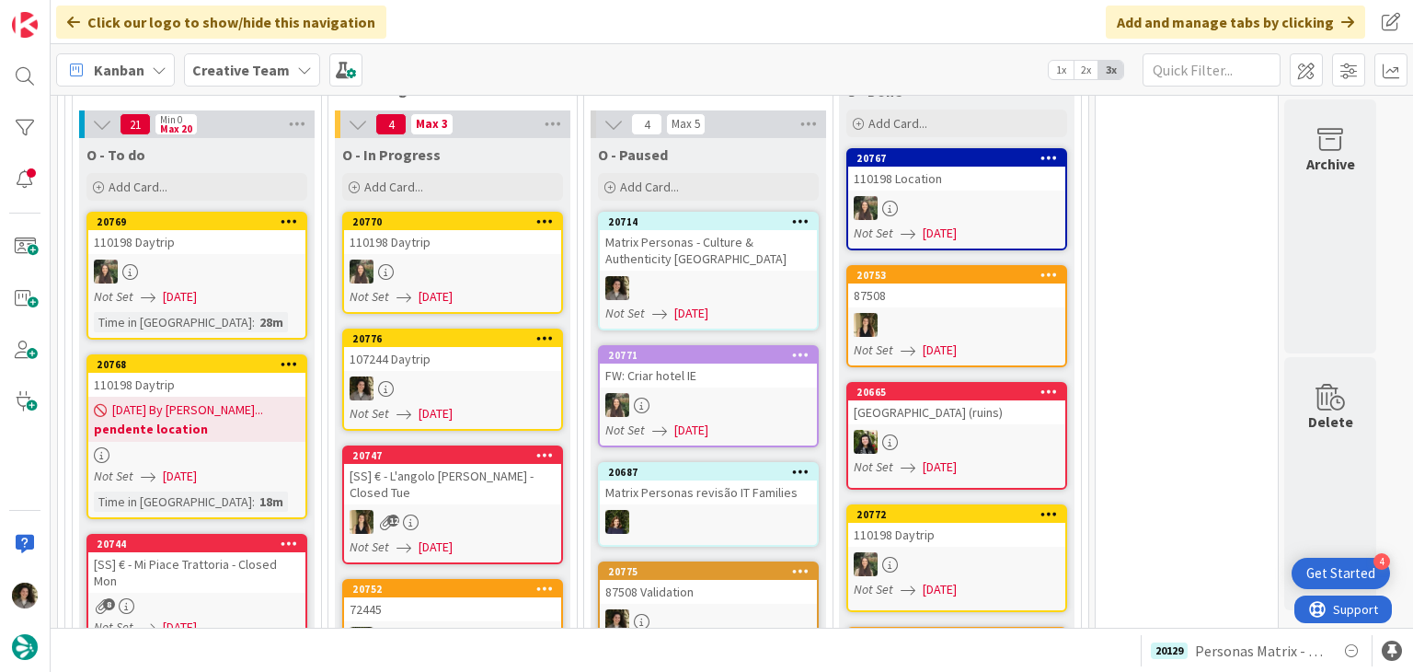
click at [470, 259] on div at bounding box center [452, 271] width 217 height 24
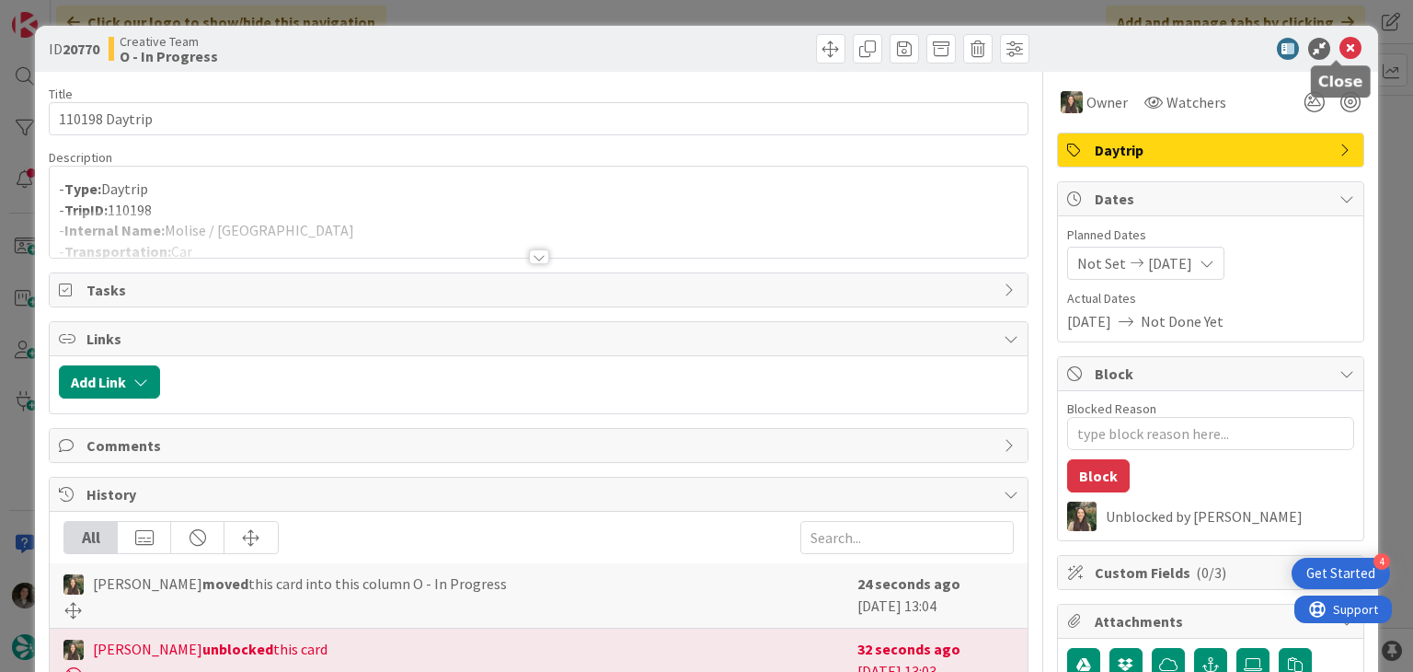
click at [1340, 52] on icon at bounding box center [1351, 49] width 22 height 22
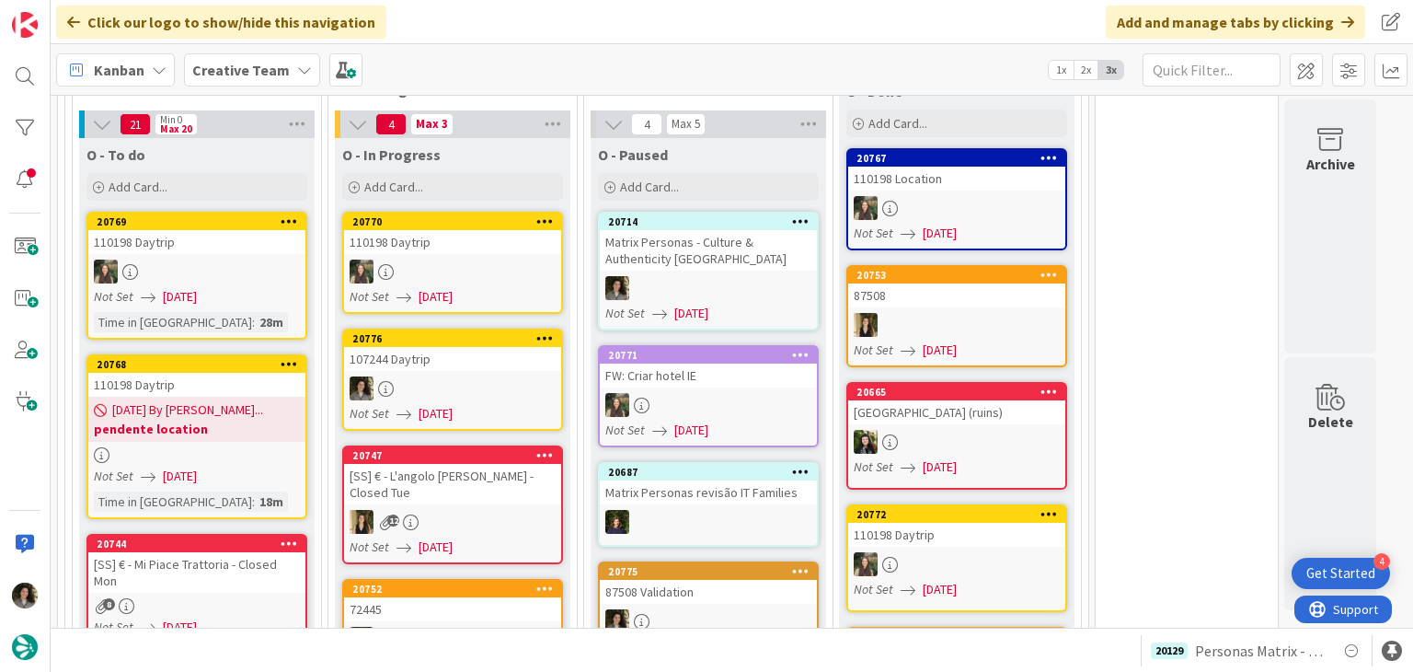
click at [464, 376] on div at bounding box center [452, 388] width 217 height 24
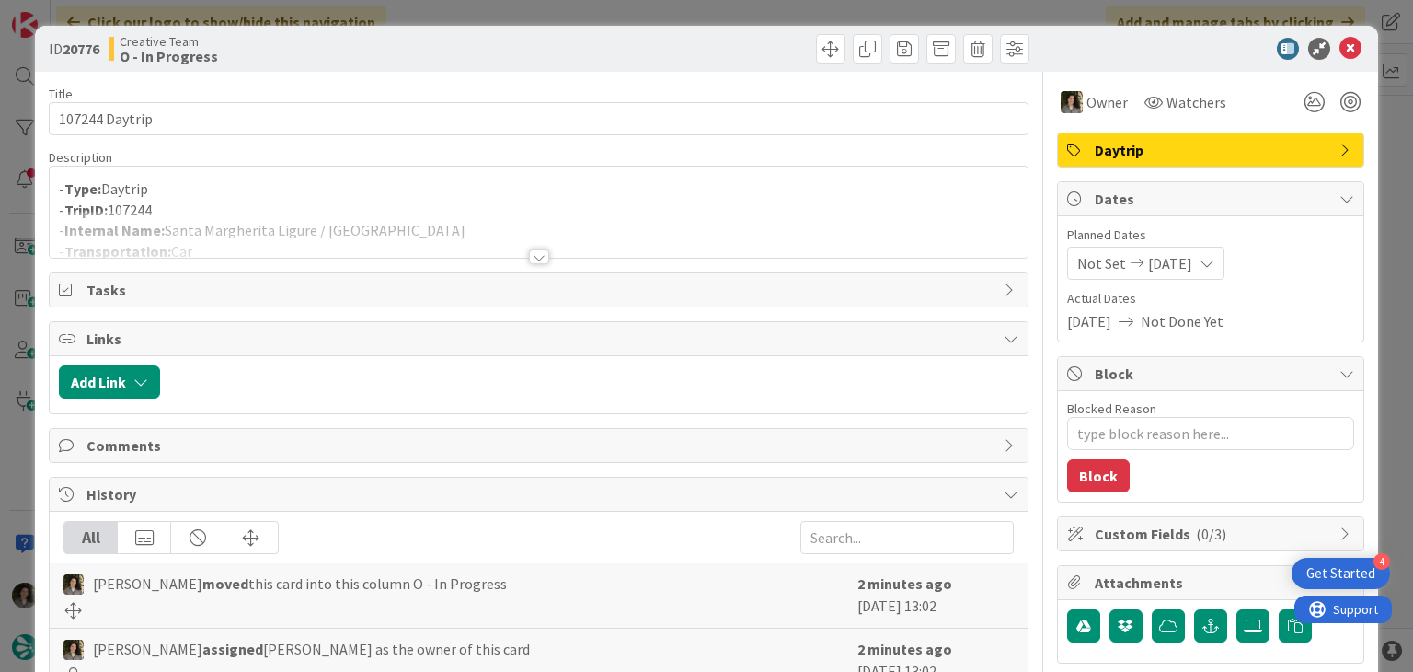
click at [213, 99] on div "Title 14 / 128" at bounding box center [538, 94] width 979 height 17
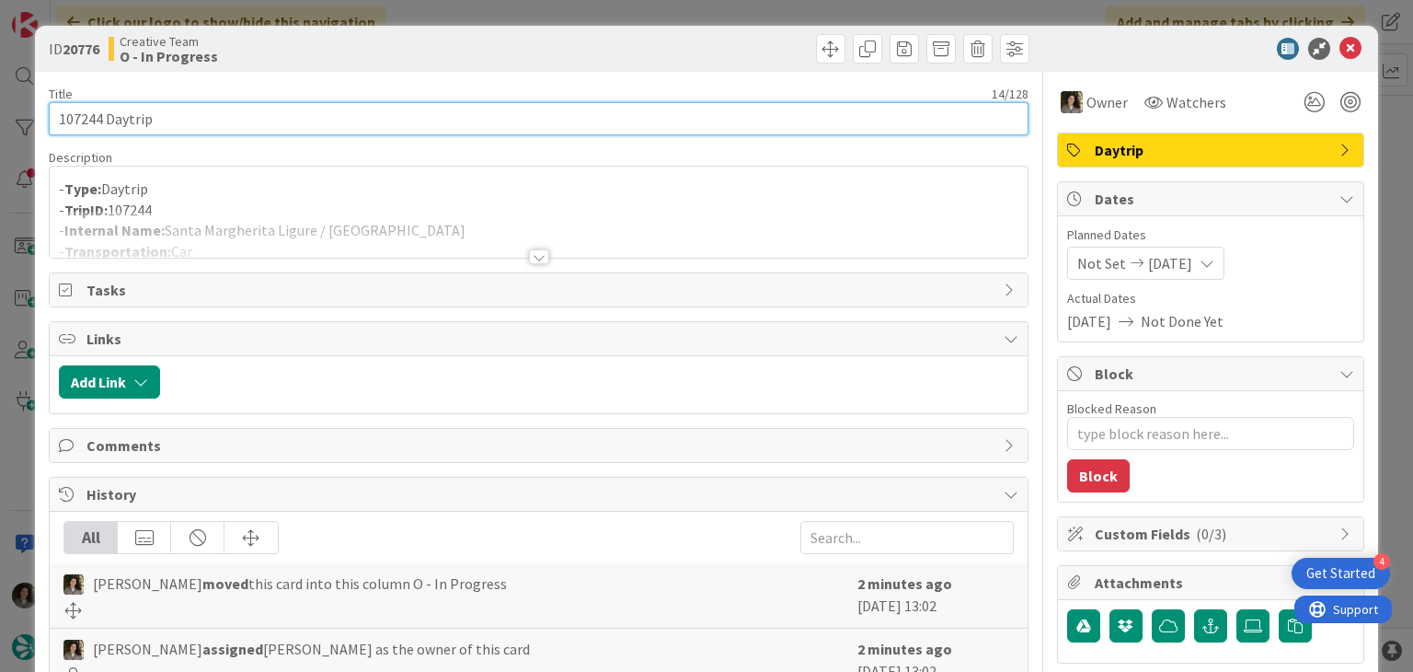
click at [206, 116] on input "107244 Daytrip" at bounding box center [538, 118] width 979 height 33
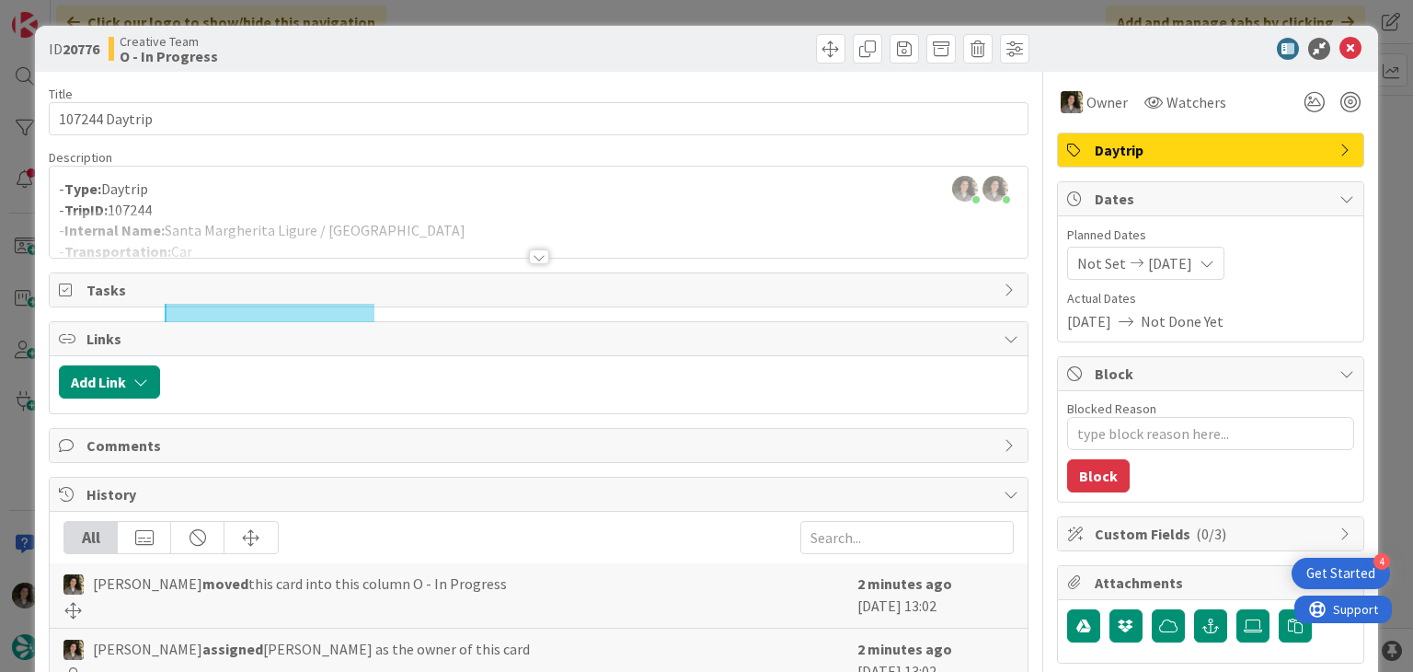
click at [534, 252] on div at bounding box center [539, 256] width 20 height 15
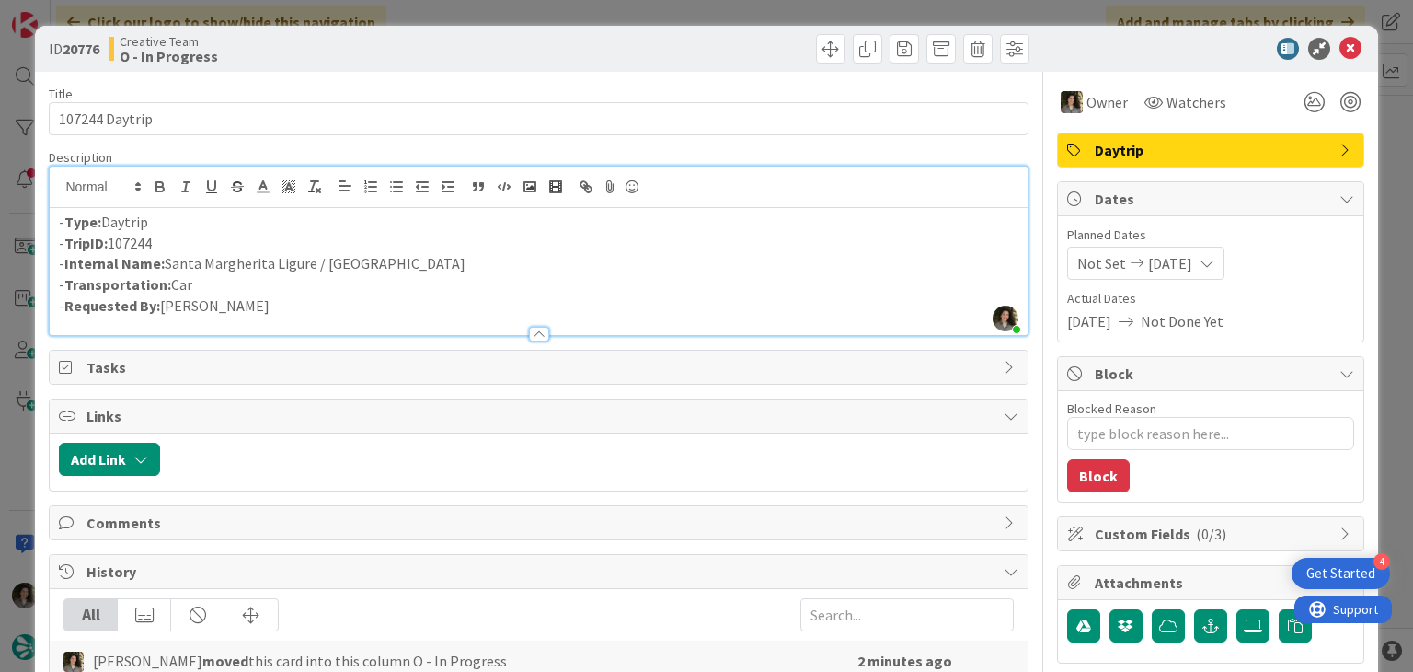
type textarea "x"
drag, startPoint x: 1337, startPoint y: 42, endPoint x: 1321, endPoint y: 60, distance: 23.5
click at [1340, 42] on icon at bounding box center [1351, 49] width 22 height 22
